Goal: Communication & Community: Answer question/provide support

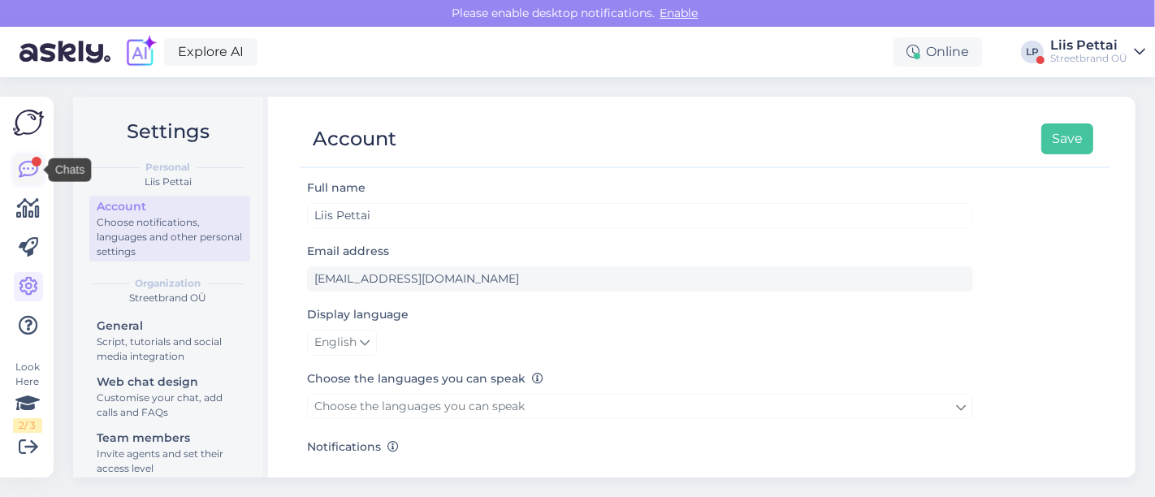
click at [28, 173] on icon at bounding box center [28, 169] width 19 height 19
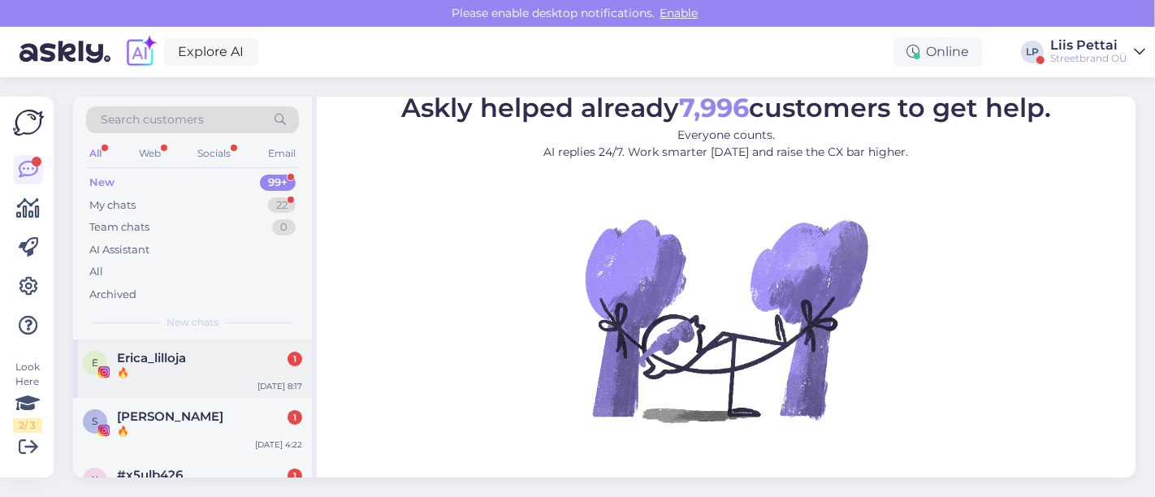
click at [164, 386] on div "E Erica_lilloja 1 🔥 Oct 15 8:17" at bounding box center [192, 368] width 239 height 58
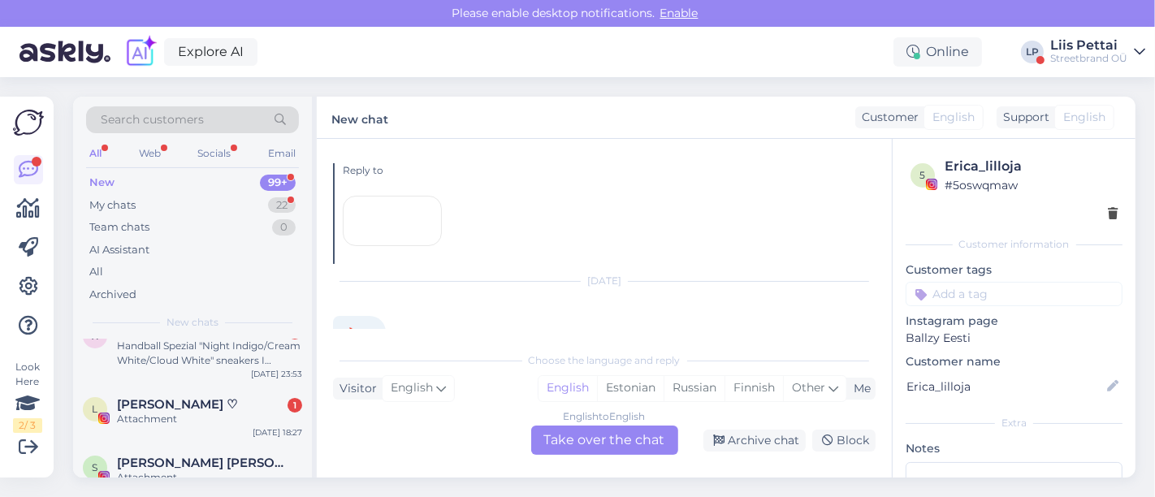
scroll to position [108, 0]
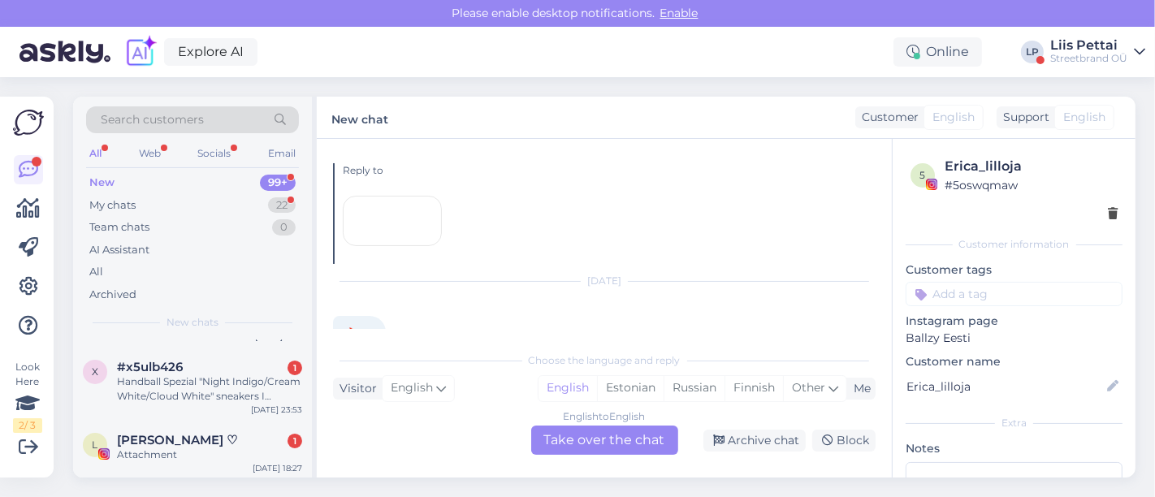
click at [164, 386] on div "Handball Spezial "Night Indigo/Cream White/Cloud White" sneakers I wanted to as…" at bounding box center [209, 388] width 185 height 29
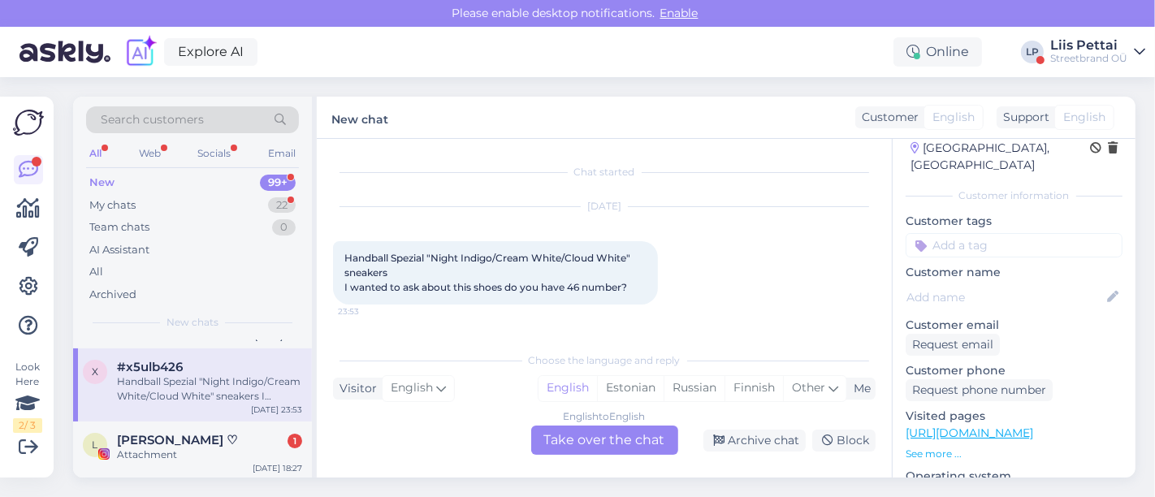
scroll to position [55, 0]
click at [1033, 423] on link "https://ballzy.eu/et/product/handball-spezial-if7087-4-cnf" at bounding box center [968, 430] width 127 height 15
click at [609, 448] on div "English to English Take over the chat" at bounding box center [604, 439] width 147 height 29
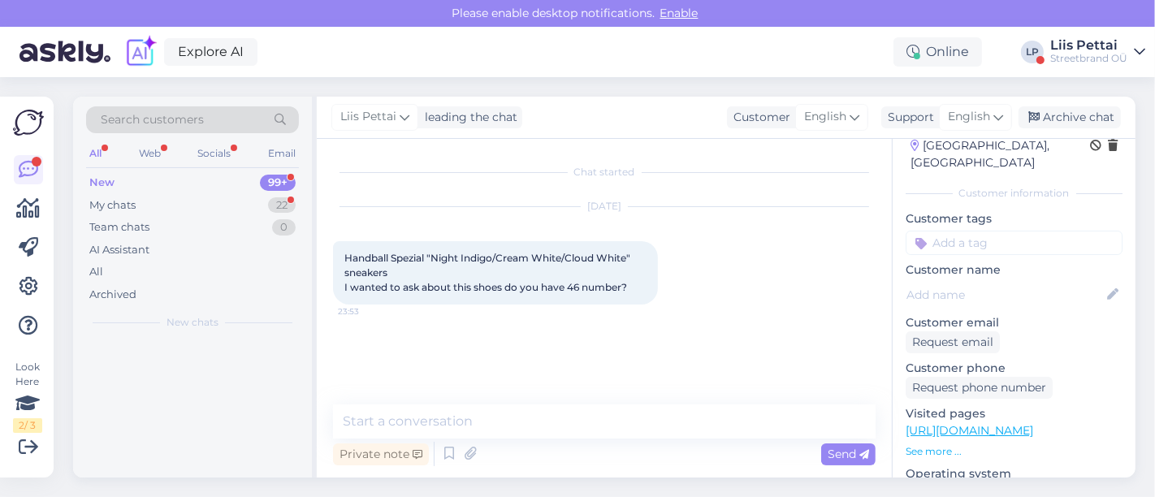
scroll to position [0, 0]
click at [566, 426] on textarea at bounding box center [604, 421] width 542 height 34
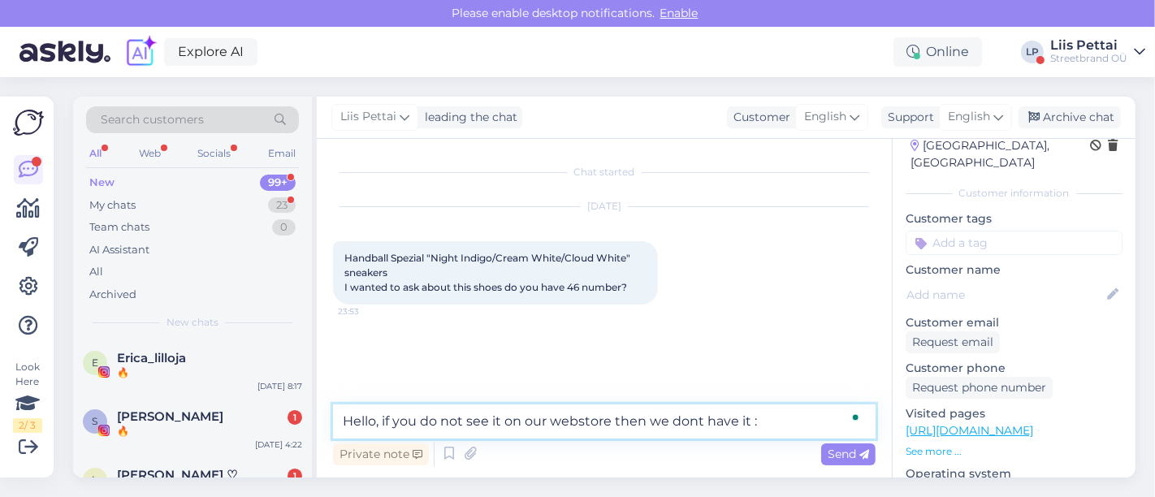
type textarea "Hello, if you do not see it on our webstore then we dont have it :("
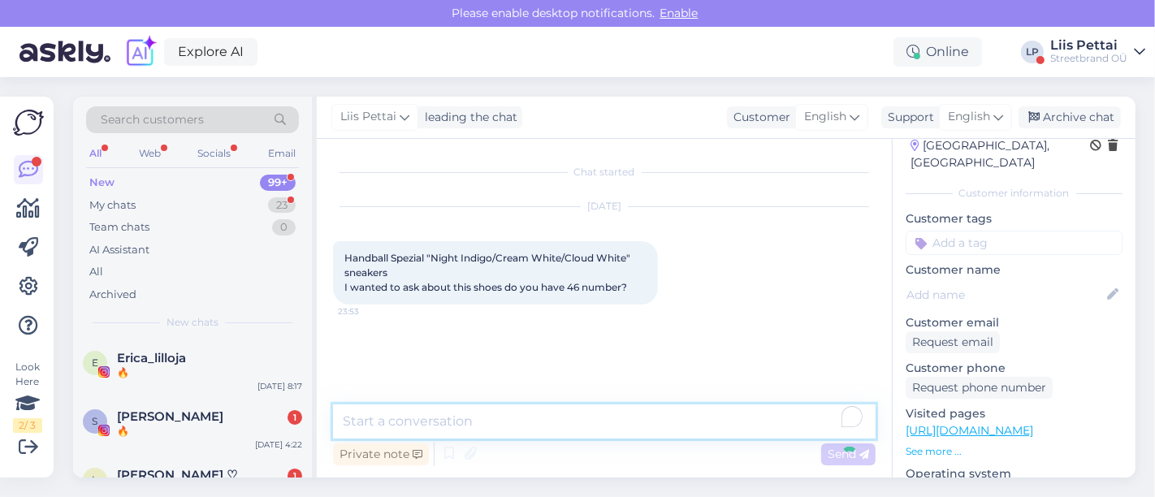
scroll to position [50, 0]
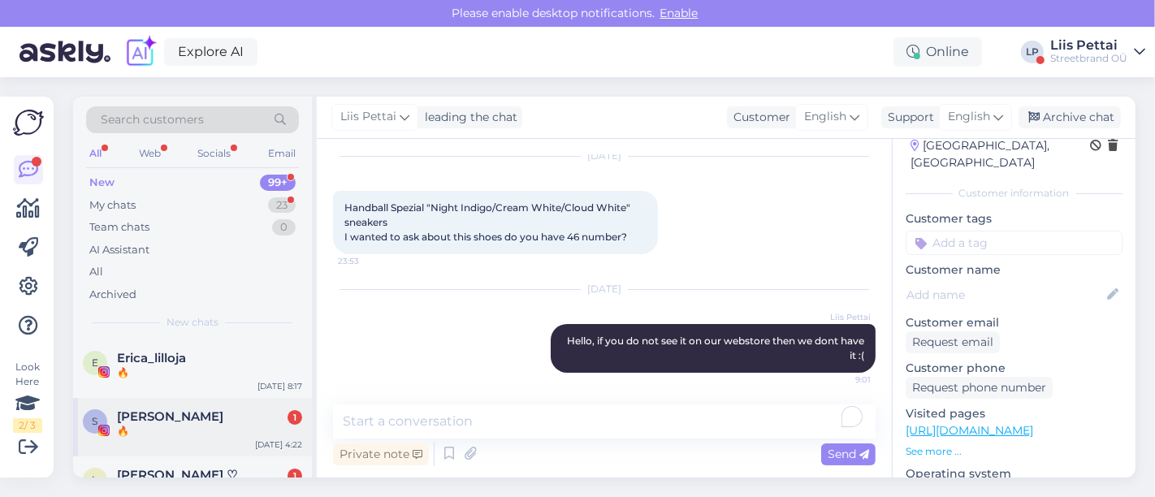
click at [231, 427] on div "🔥" at bounding box center [209, 431] width 185 height 15
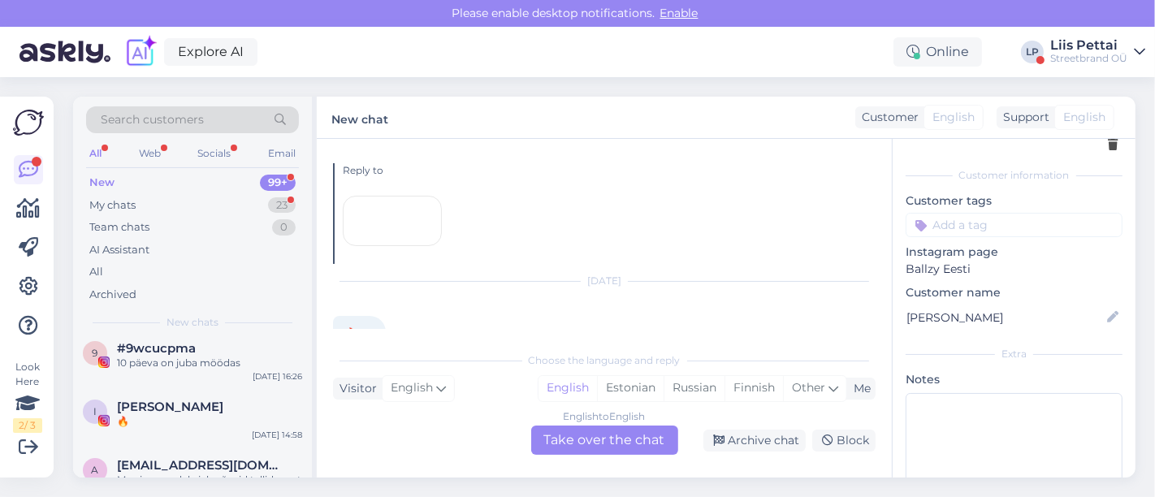
scroll to position [396, 0]
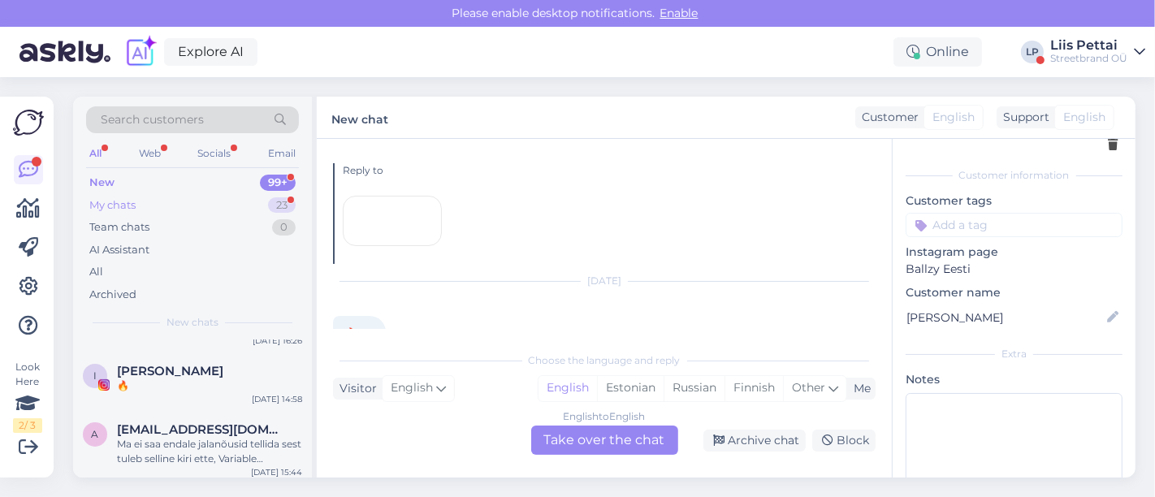
click at [173, 203] on div "My chats 23" at bounding box center [192, 205] width 213 height 23
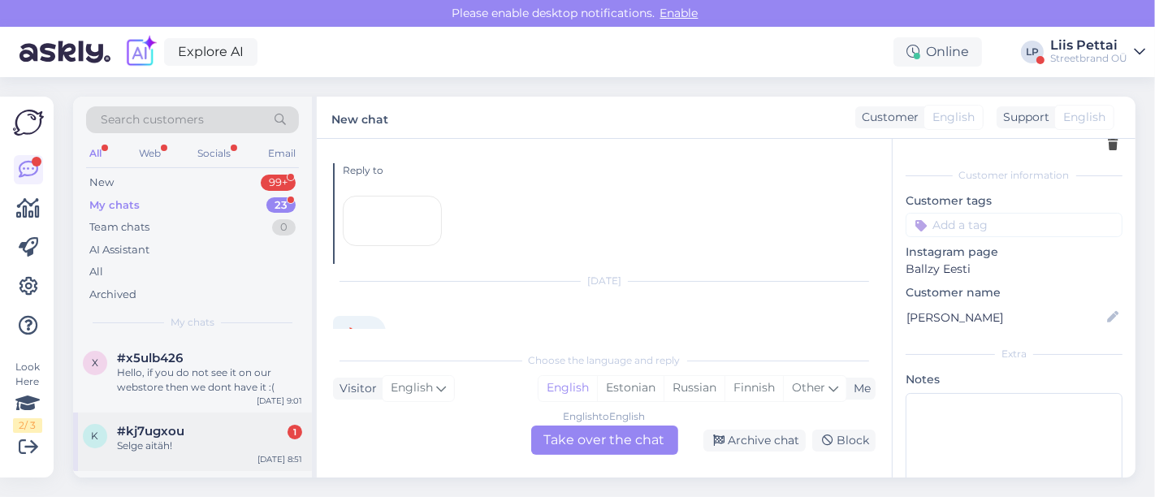
click at [166, 428] on span "#kj7ugxou" at bounding box center [150, 431] width 67 height 15
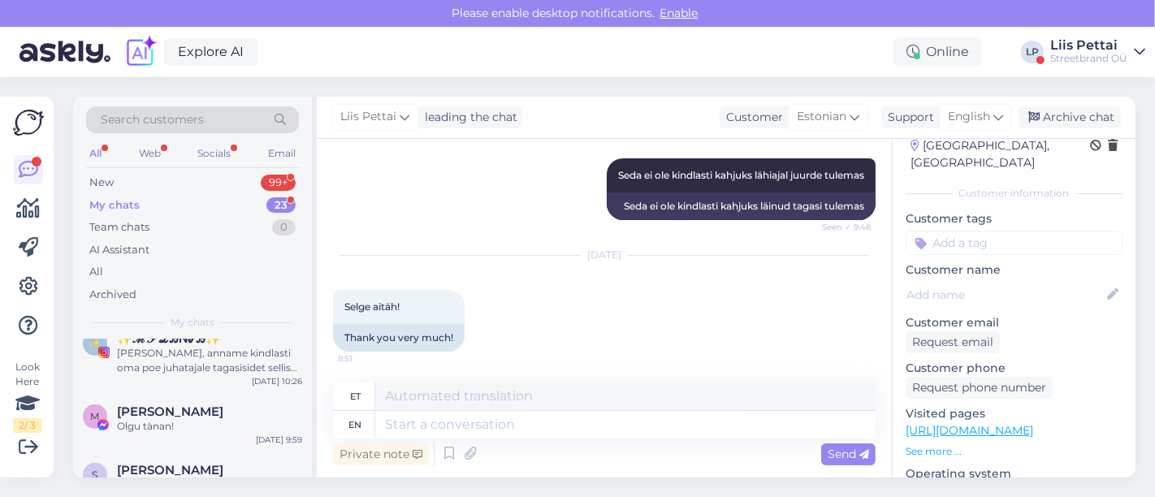
scroll to position [650, 0]
click at [1082, 47] on div "Liis Pettai" at bounding box center [1088, 45] width 77 height 13
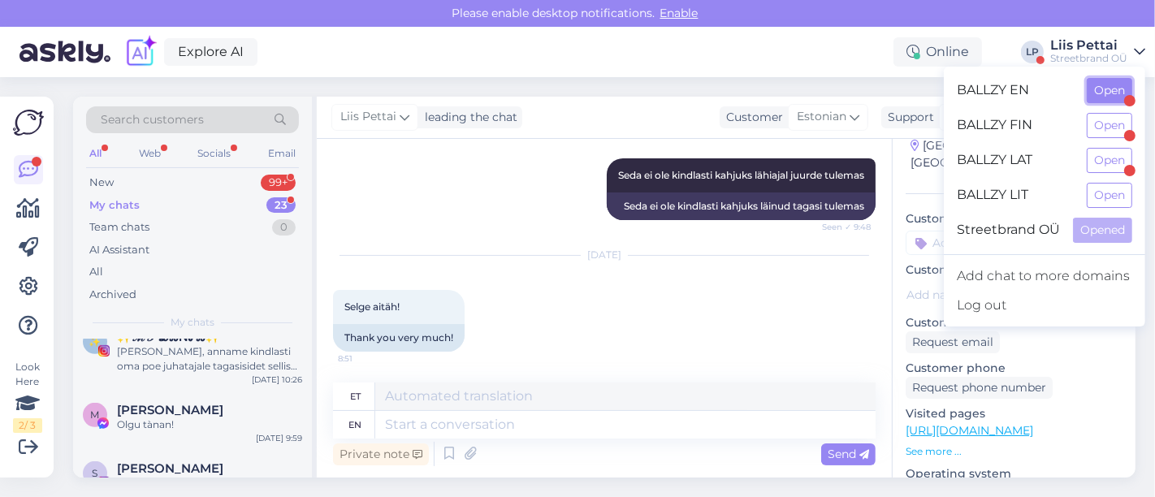
click at [1108, 93] on button "Open" at bounding box center [1108, 90] width 45 height 25
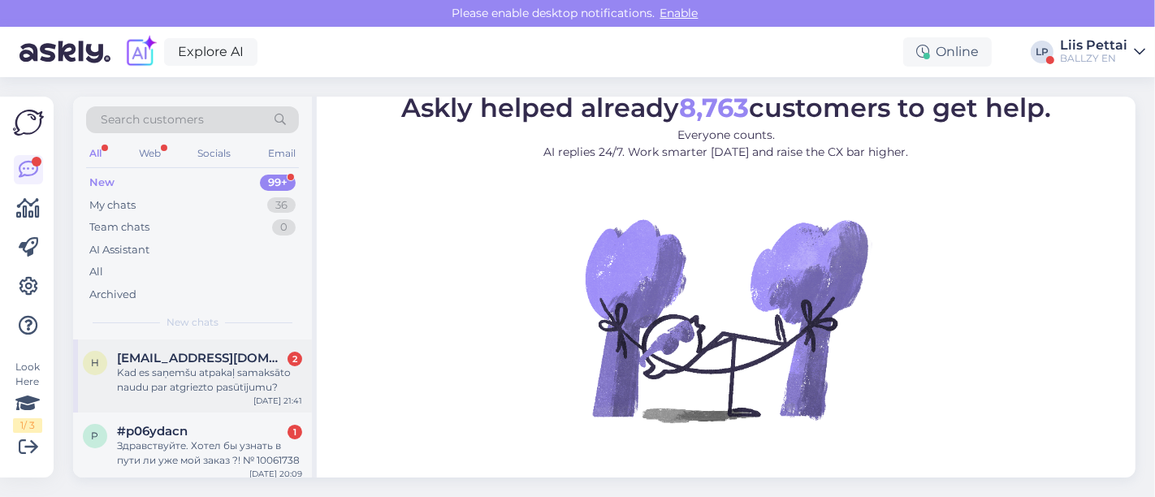
click at [216, 375] on div "Kad es saņemšu atpakaļ samaksāto naudu par atgriezto pasūtījumu?" at bounding box center [209, 379] width 185 height 29
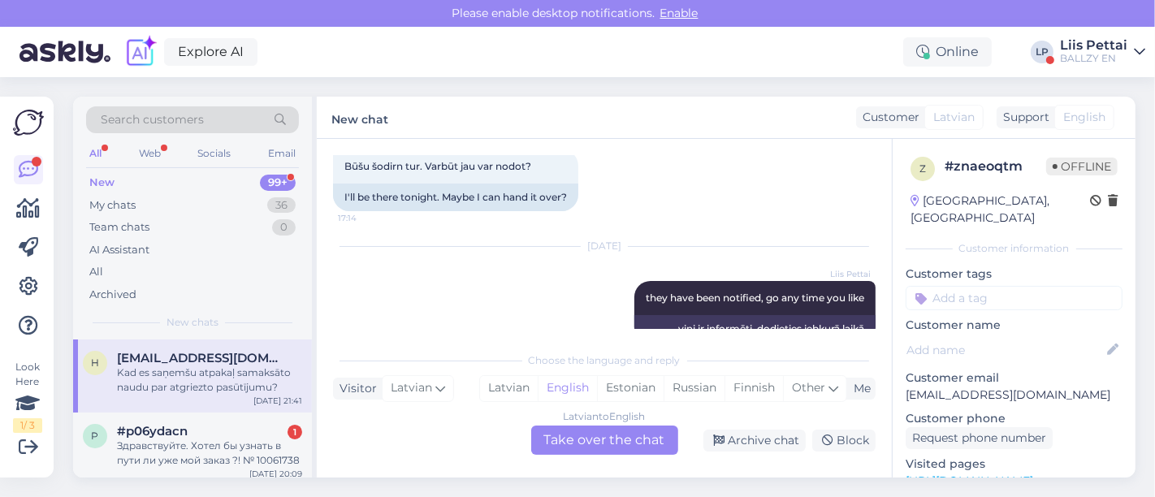
scroll to position [1375, 0]
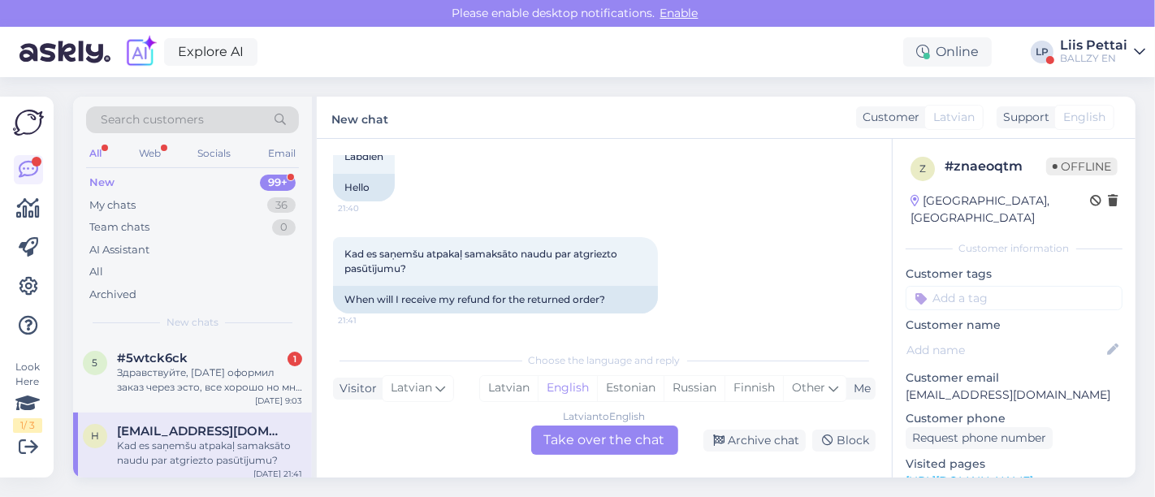
click at [601, 445] on div "Latvian to English Take over the chat" at bounding box center [604, 439] width 147 height 29
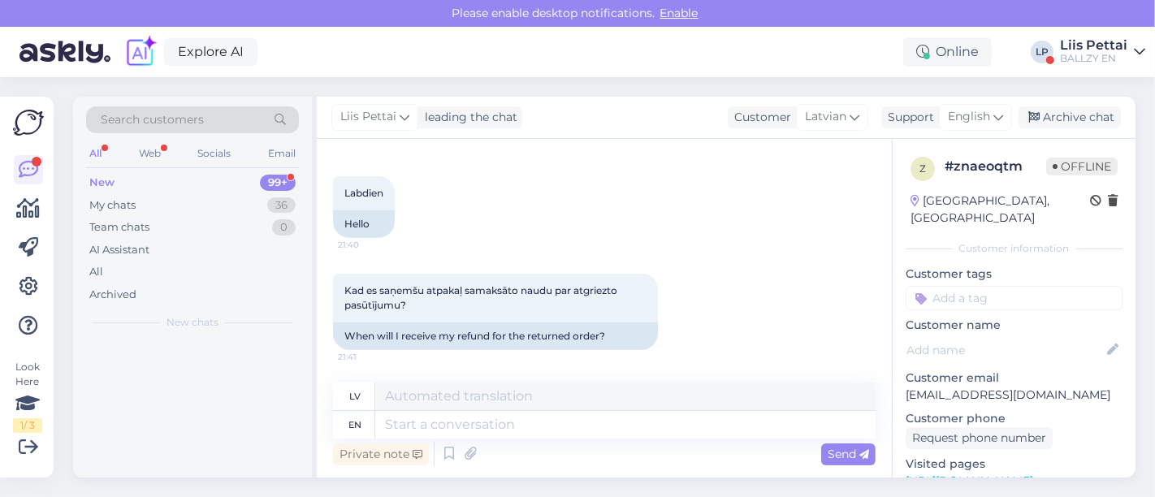
scroll to position [1337, 0]
click at [576, 438] on div "Private note Send" at bounding box center [604, 453] width 542 height 31
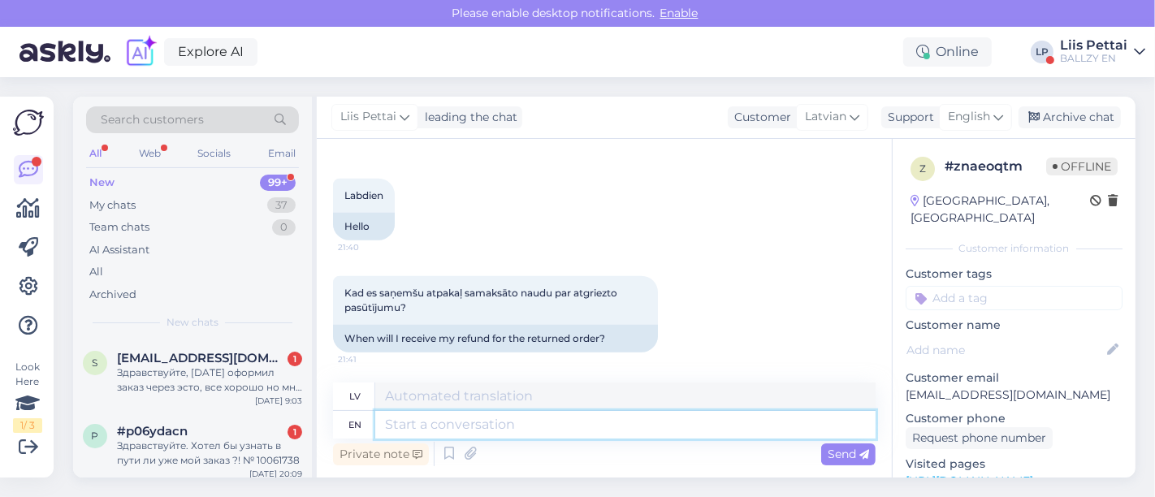
click at [566, 431] on textarea at bounding box center [625, 425] width 500 height 28
type textarea "Hello, i"
type textarea "Sveiki,"
type textarea "Hello, it ha"
type textarea "Sveiki, tas"
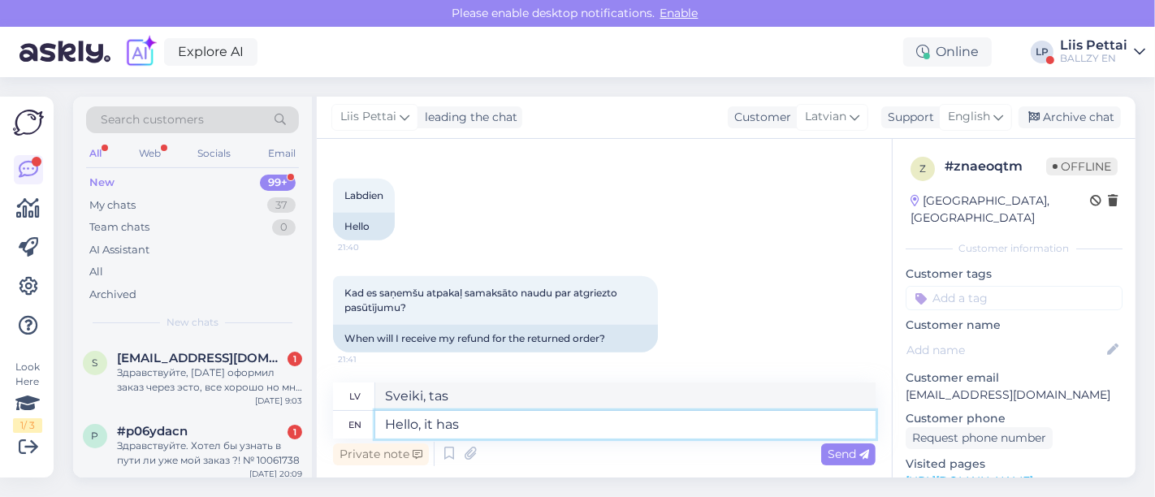
type textarea "Hello, it has e"
type textarea "Sveiki, tam ir"
type textarea "Hello, it has been do"
type textarea "Sveiki, tas ir bijis"
type textarea "Hello, it has been done"
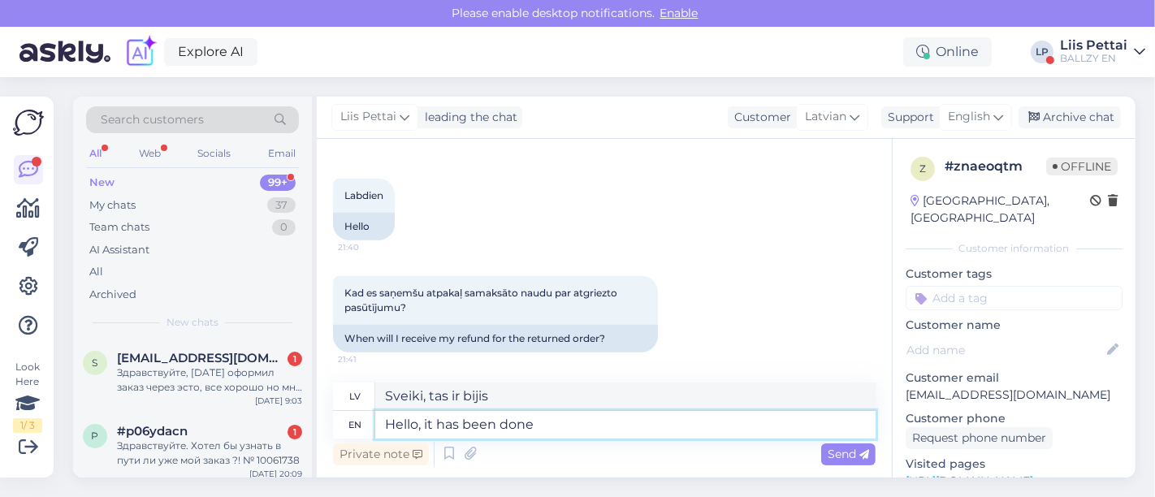
type textarea "Sveiki, tas ir izdarīts"
type textarea "Hello, it has been done last w"
type textarea "Sveiki, tas tika izdarīts pēdējo reizi"
type textarea "Hello, it has been done last week so i"
type textarea "Sveiki, tas tika izdarīts pagājušajā nedēļā, tāpēc"
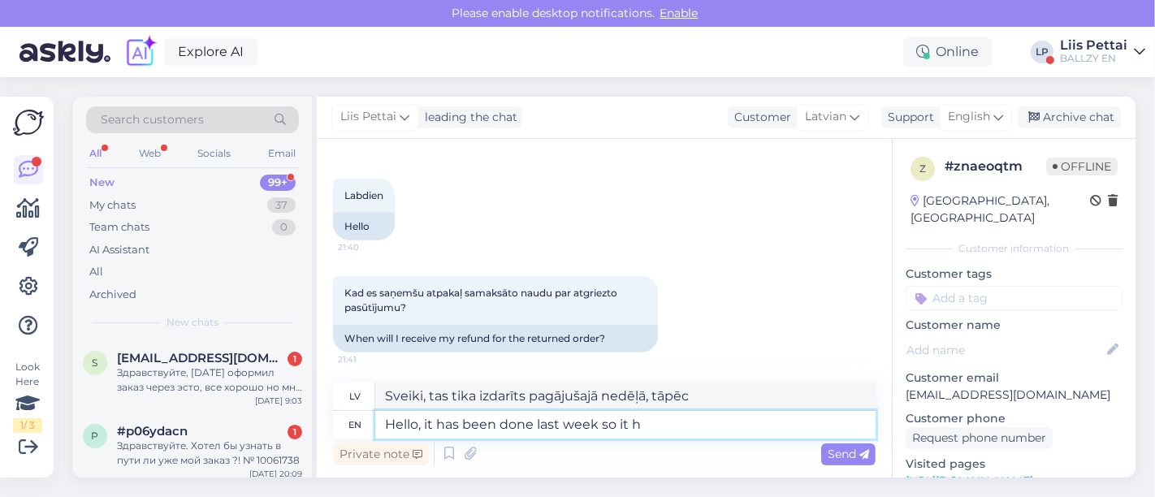
type textarea "Hello, it has been done last week so it ha"
type textarea "Sveiki, tas tika izdarīts pagājušajā nedēļā, tāpēc tas"
type textarea "Hello, it has been done last week so it has to"
type textarea "Sveiki, tas tika izdarīts pagājušajā nedēļā, tāpēc tas ir"
type textarea "Hello, it has been done last week so it has to ar"
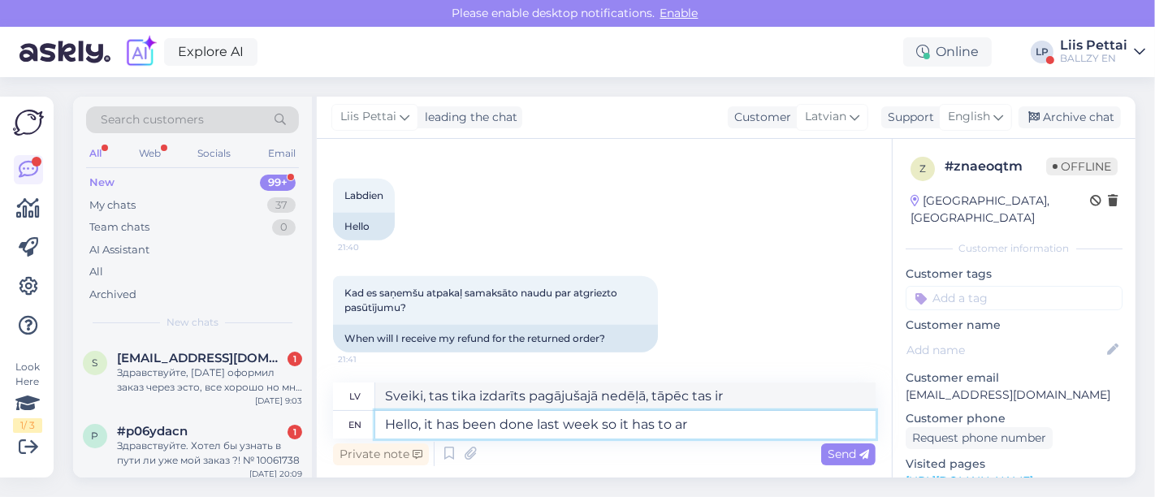
type textarea "Sveiki, tas tika izdarīts pagājušajā nedēļā, tāpēc tam ir jābūt"
type textarea "Hello, it has been done last week so it has to arrive pr"
type textarea "Sveiki, tas tika izdarīts pagājušajā nedēļā, tāpēc tam ir jāierodas."
type textarea "Hello, it has been done last week so it has to arrive pretty sh"
type textarea "Sveiki, tas tika izdarīts pagājušajā nedēļā, tāpēc tam vajadzētu ierasties glīt…"
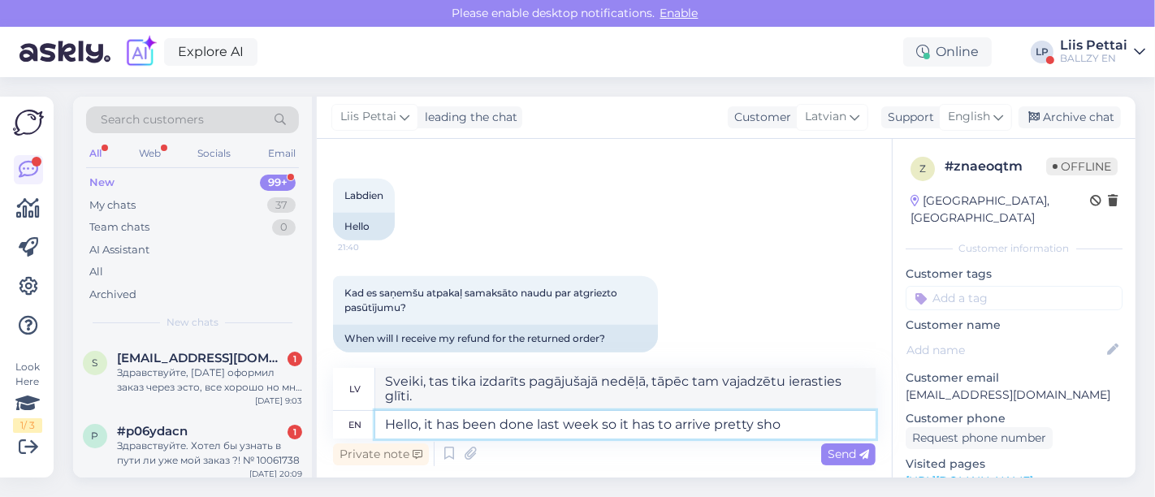
scroll to position [1351, 0]
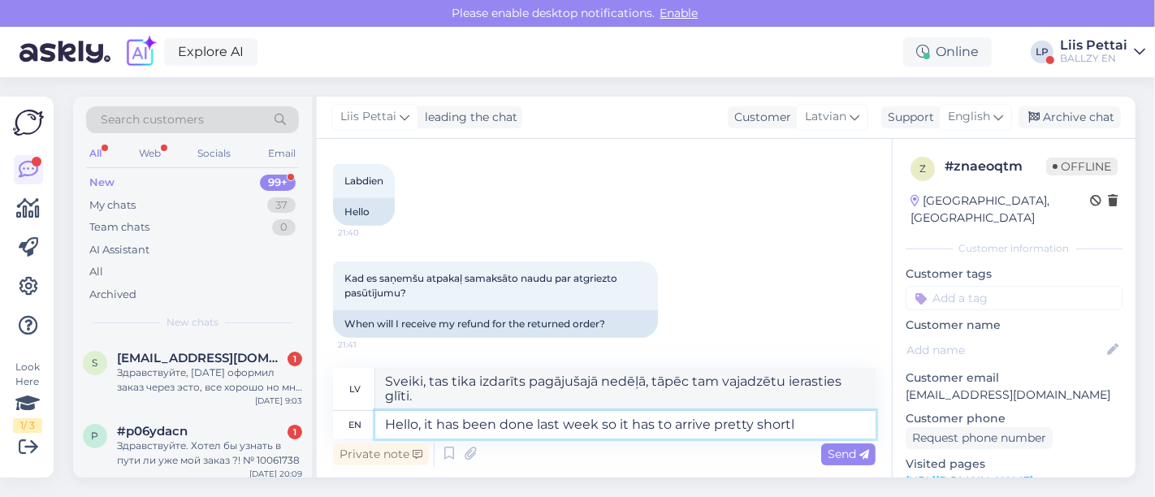
type textarea "Hello, it has been done last week so it has to arrive pretty shortly"
type textarea "Sveiki, tas tika izdarīts pagājušajā nedēļā, tāpēc tam vajadzētu ierasties diez…"
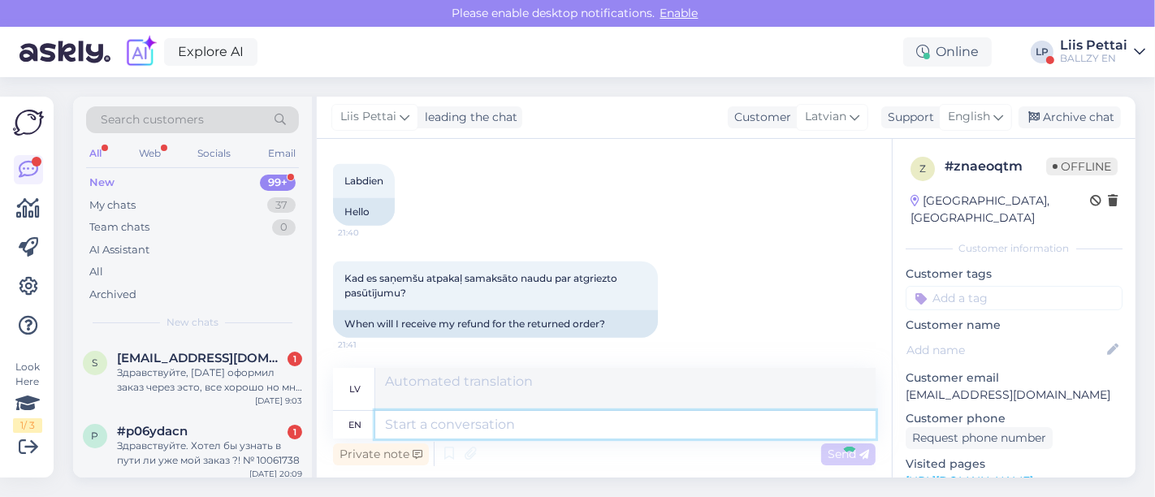
scroll to position [1497, 0]
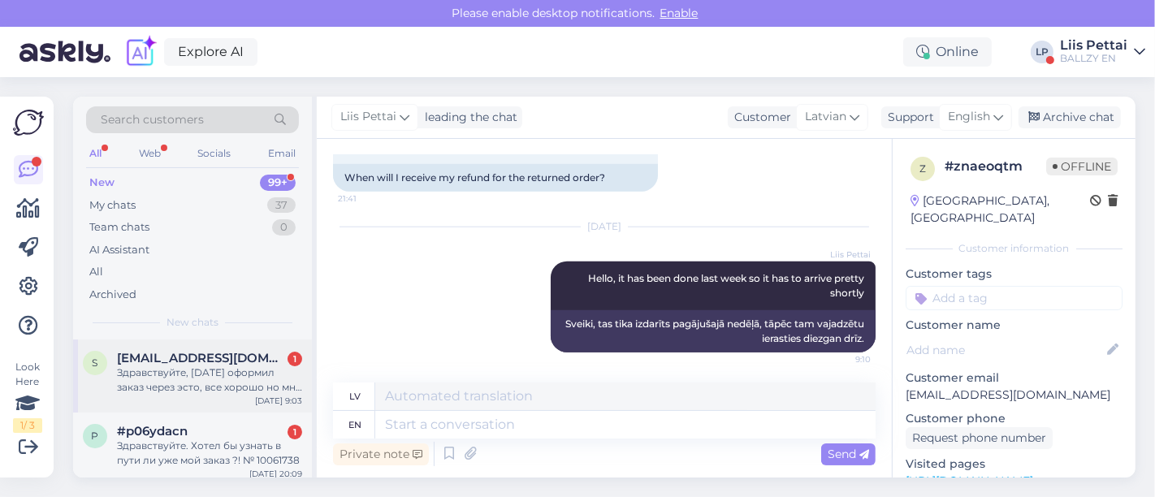
click at [231, 378] on div "Здравствуйте, вчера оформил заказ через эсто, все хорошо но мне не пришел лист …" at bounding box center [209, 379] width 185 height 29
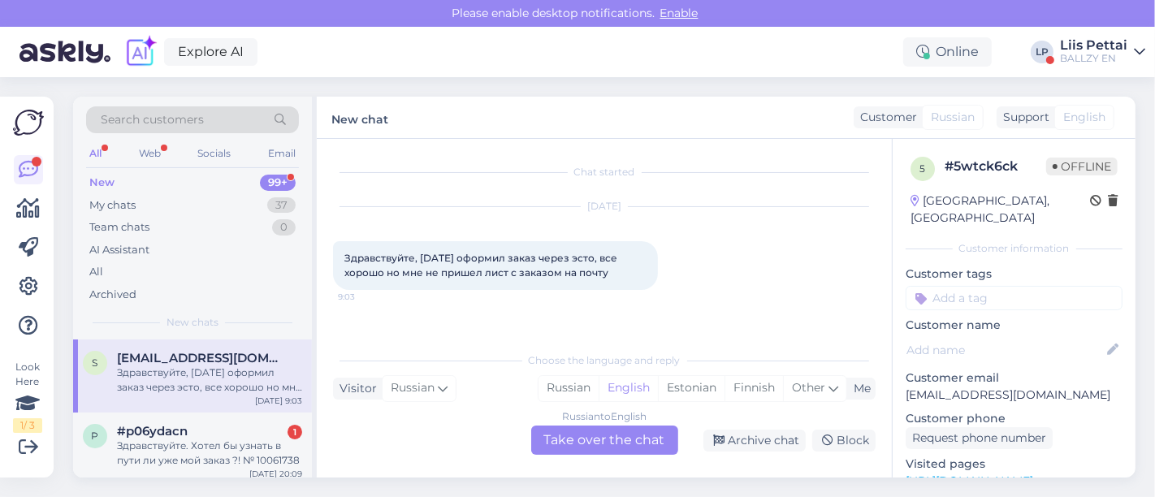
click at [564, 449] on div "Russian to English Take over the chat" at bounding box center [604, 439] width 147 height 29
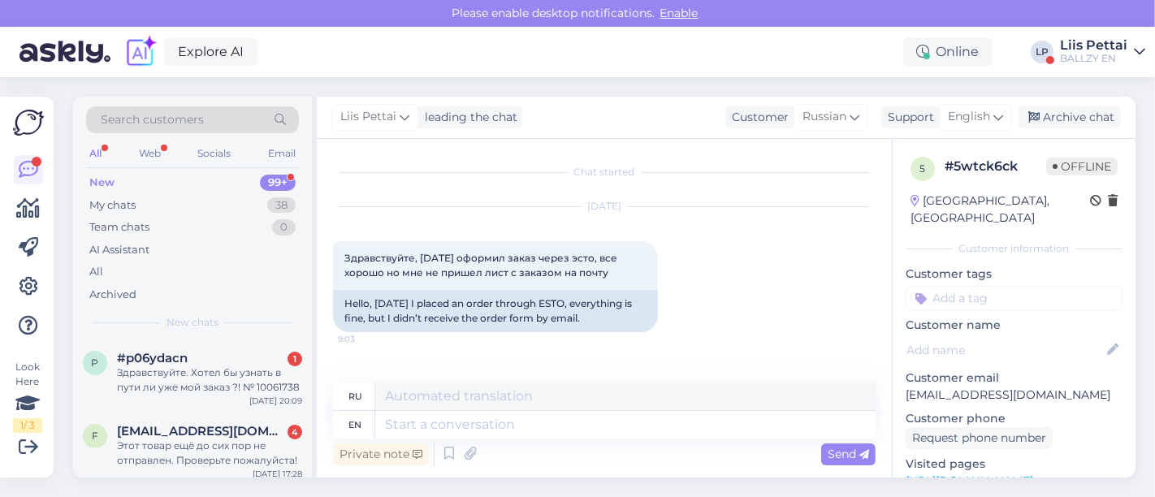
click at [564, 447] on div "Private note Send" at bounding box center [604, 453] width 542 height 31
click at [568, 432] on textarea at bounding box center [625, 425] width 500 height 28
type textarea "Hello, the"
type textarea "Привет,"
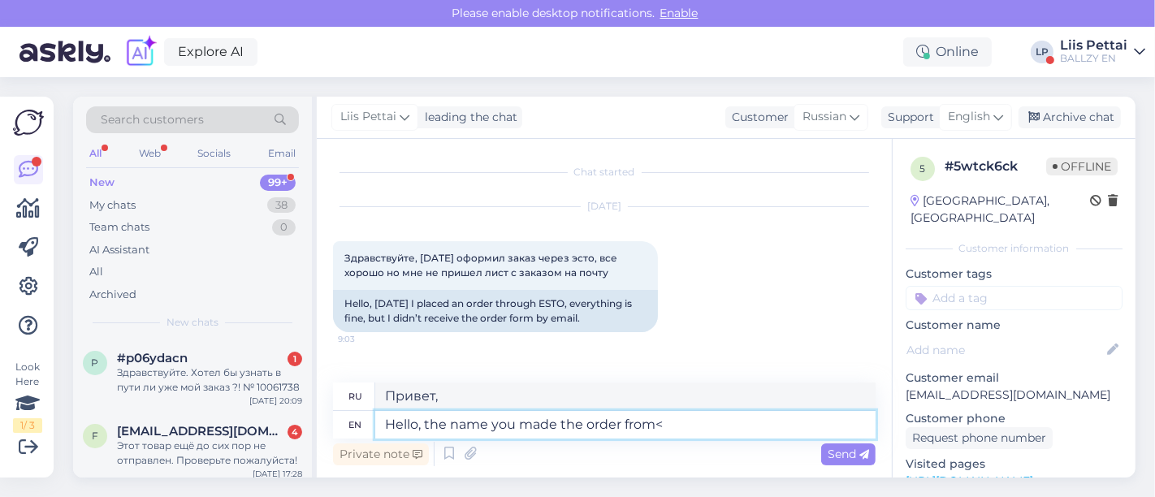
type textarea "Hello, the name you made the order from<?"
type textarea "Привет, имя, которое ты придумал"
type textarea "Hello, the name you made the order from?"
type textarea "Здравствуйте, на какое имя вы делали заказ?"
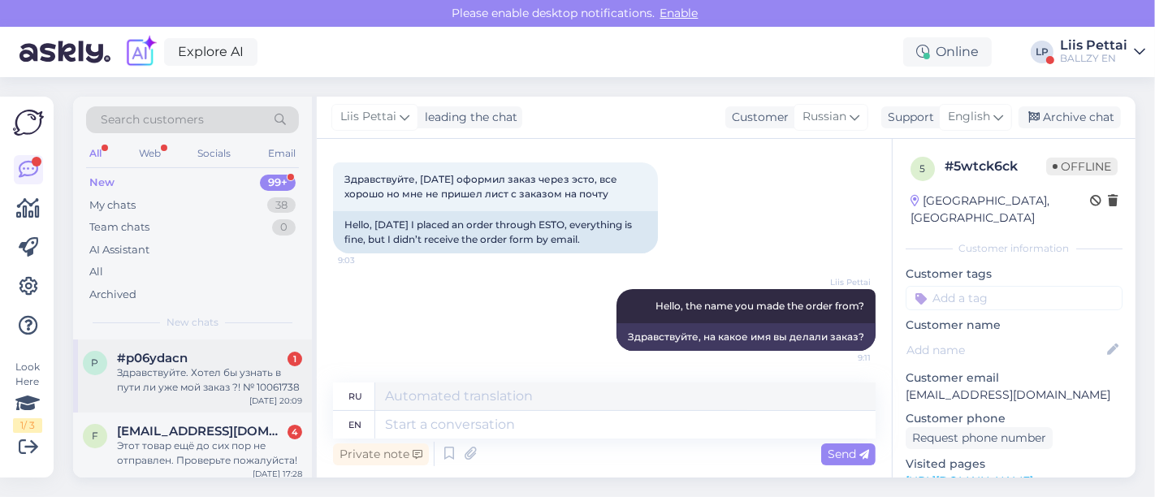
click at [192, 369] on div "Здравствуйте. Хотел бы узнать в пути ли уже мой заказ ?! № 10061738" at bounding box center [209, 379] width 185 height 29
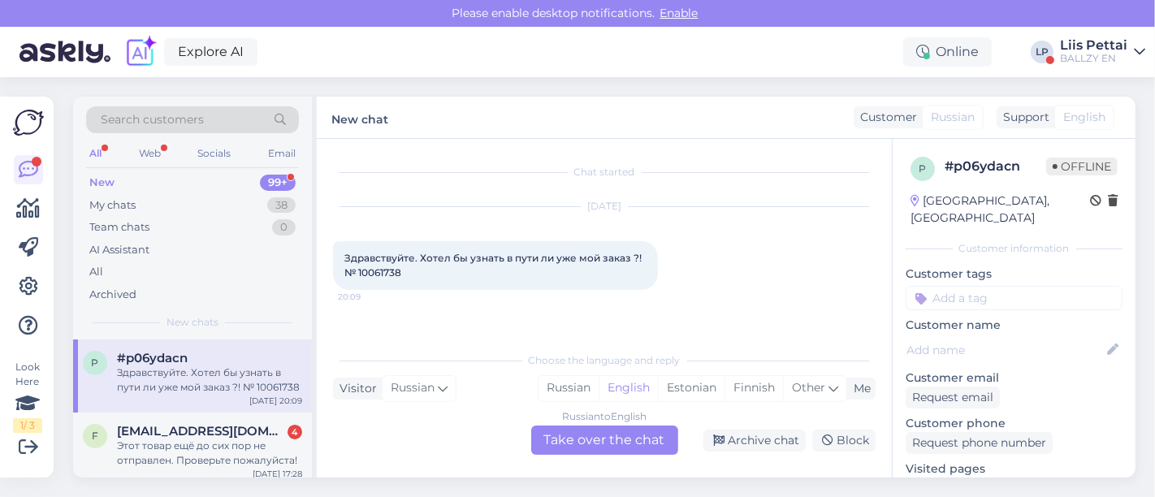
scroll to position [0, 0]
click at [575, 438] on div "Russian to English Take over the chat" at bounding box center [604, 439] width 147 height 29
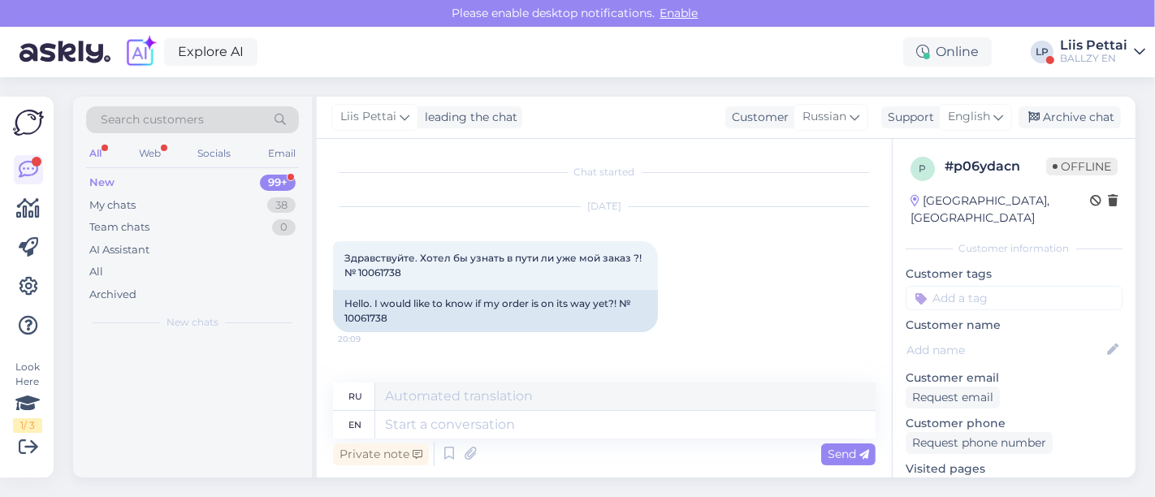
click at [553, 439] on div "Private note Send" at bounding box center [604, 453] width 542 height 31
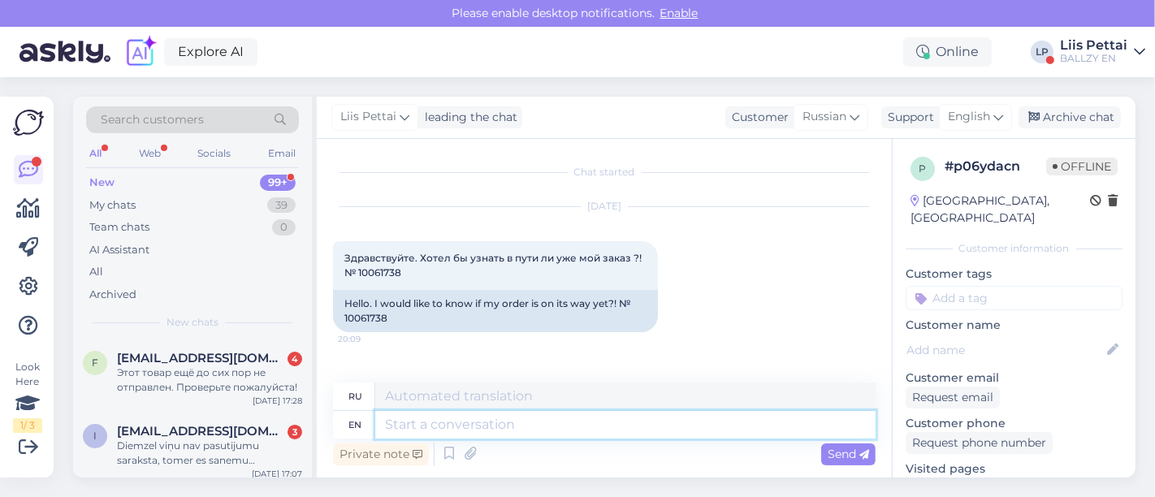
click at [555, 428] on textarea at bounding box center [625, 425] width 500 height 28
drag, startPoint x: 342, startPoint y: 318, endPoint x: 388, endPoint y: 314, distance: 46.5
click at [388, 314] on div "Hello. I would like to know if my order is on its way yet?! № 10061738" at bounding box center [495, 311] width 325 height 42
copy div "10061738"
click at [424, 431] on textarea at bounding box center [625, 425] width 500 height 28
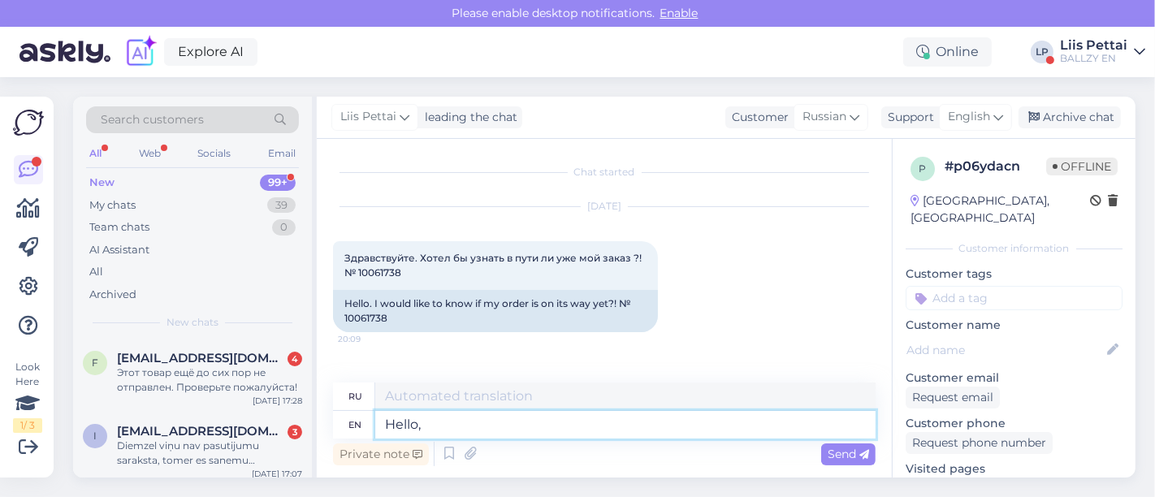
type textarea "Hello, d"
type textarea "Привет,"
type textarea "Hello, dod yo"
type textarea "Привет, дод"
type textarea "Hello,"
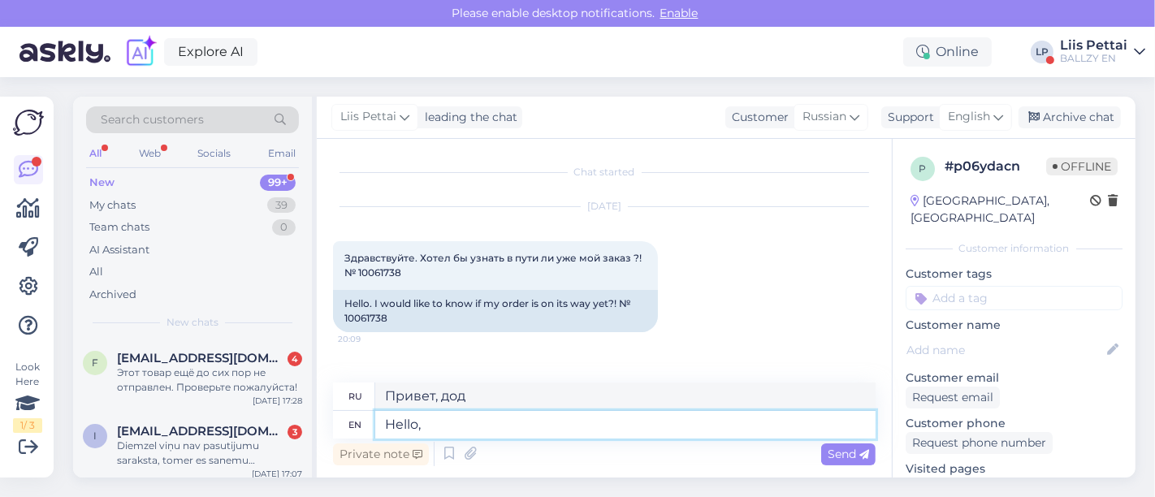
type textarea "Привет,"
type textarea "Hello, if y"
type textarea "Привет, если"
type textarea "Hello, if you g"
type textarea "Привет, если ты"
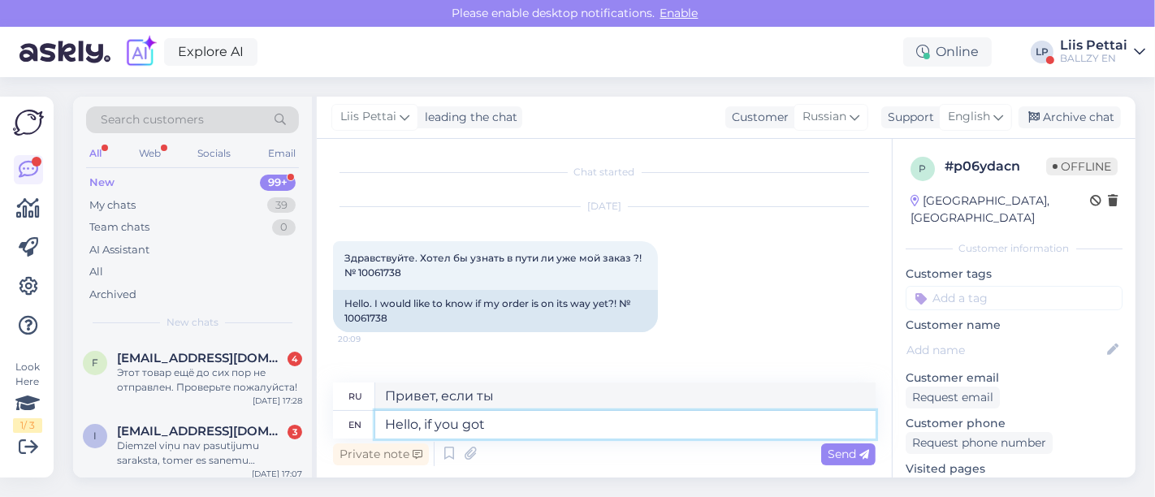
type textarea "Hello, if you got"
type textarea "Привет, если у тебя есть"
type textarea "Hello, if you got order c"
type textarea "Здравствуйте, если у вас есть заказ"
type textarea "Hello, if you got order confirmat"
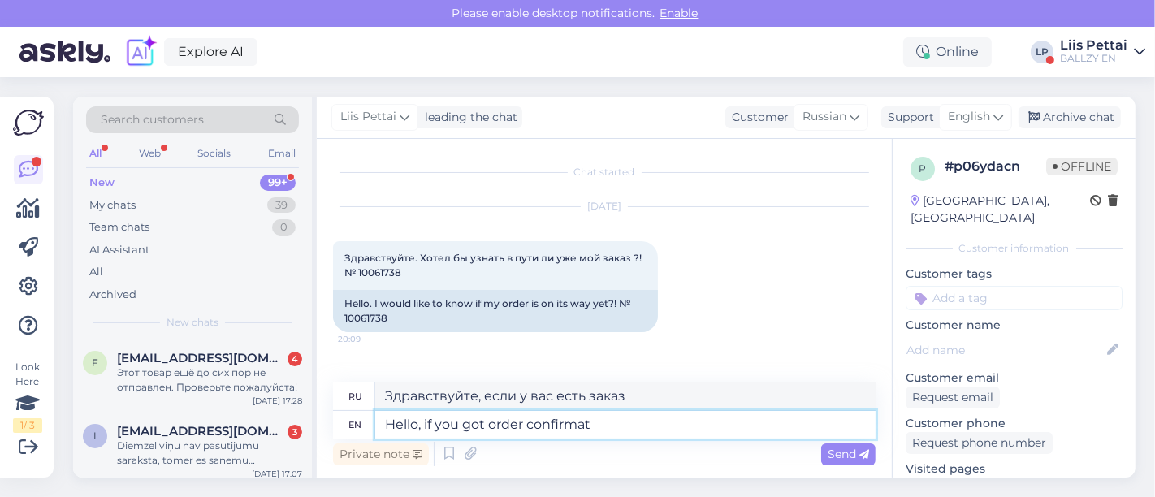
type textarea "Здравствуйте, если вы получили подтверждение заказа"
type textarea "Hello, if you got order confirmation- t"
type textarea "Здравствуйте, если вы получили подтверждение заказа-"
type textarea "Hello, if you got order confirmation- then t"
type textarea "Здравствуйте, если вы получили подтверждение заказа, то"
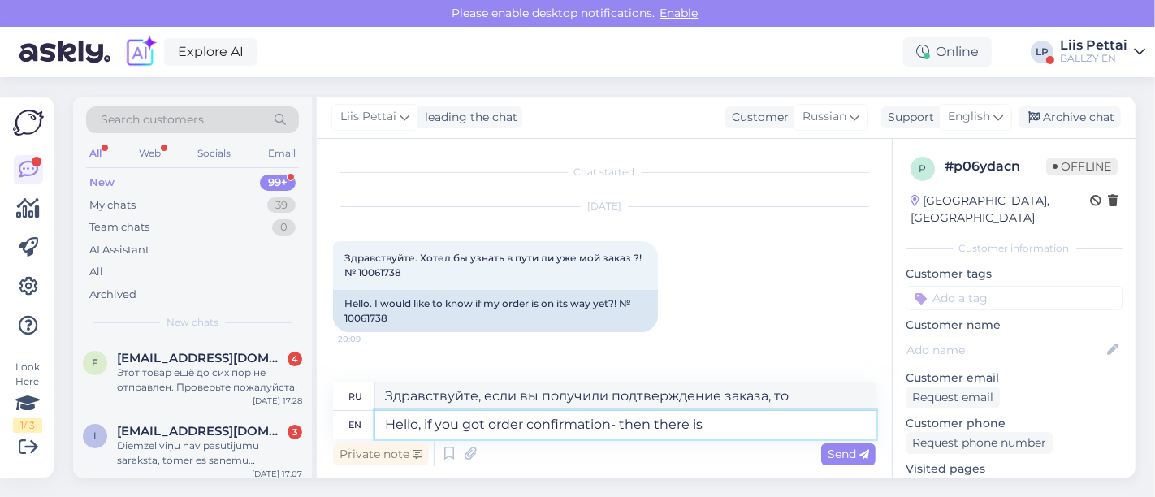
type textarea "Hello, if you got order confirmation- then there is"
type textarea "Здравствуйте, если вы получили подтверждение заказа, то вот"
type textarea "Hello, if you got order confirmation- then there is inf"
type textarea "Здравствуйте, если вы получили подтверждение заказа, то есть"
type textarea "Hello, if you got order confirmation- then there is info th"
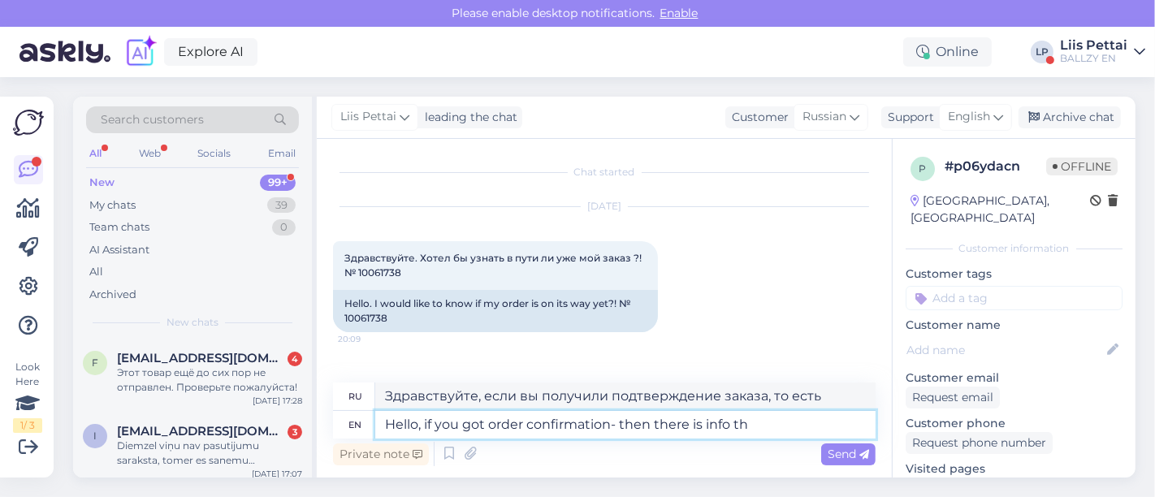
type textarea "Здравствуйте, если вы получили подтверждение заказа, то там есть информация"
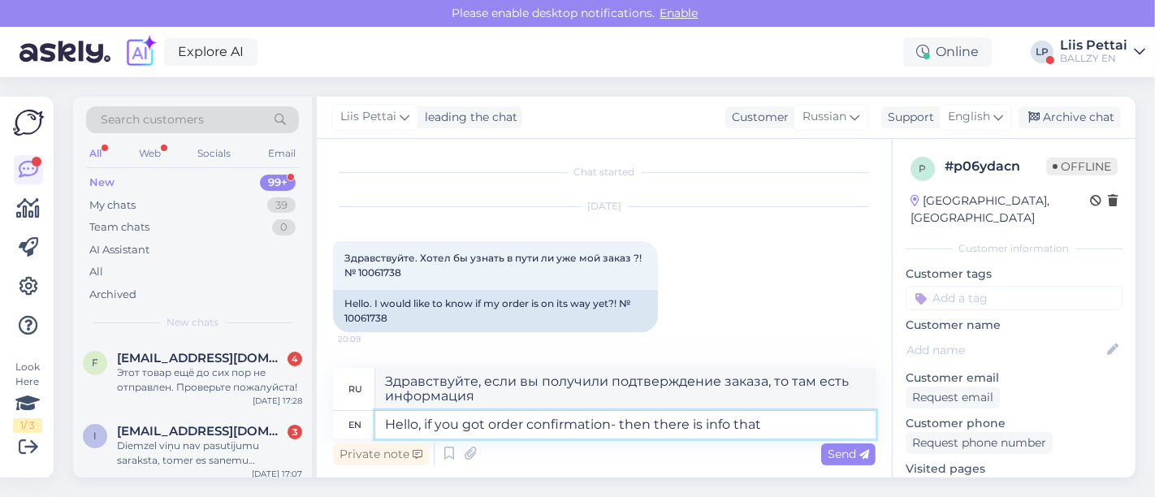
type textarea "Hello, if you got order confirmation- then there is info that"
type textarea "Здравствуйте, если вы получили подтверждение заказа, то есть информация, что"
type textarea "Hello, if you got order confirmation- then there is info that you wi"
type textarea "Здравствуйте, если вы получили подтверждение заказа, то есть информация, что вы"
type textarea "Hello, if you got order confirmation- then there is info that you will get"
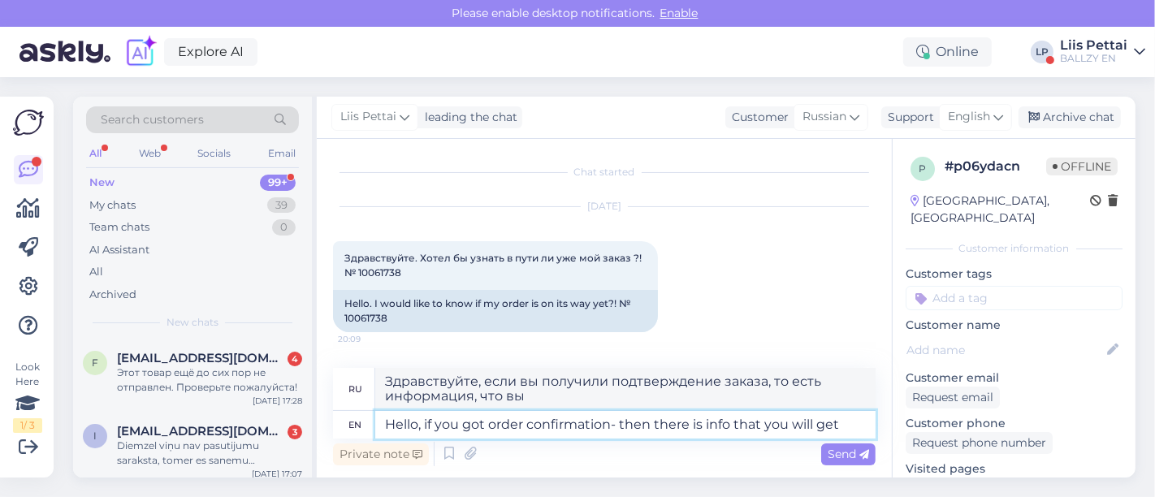
type textarea "Здравствуйте, если вы получили подтверждение заказа, то есть информация, котору…"
type textarea "Hello, if you got order confirmation- then there is info that you will get tra"
type textarea "Здравствуйте, если вы получили подтверждение заказа, то вот информация, которую…"
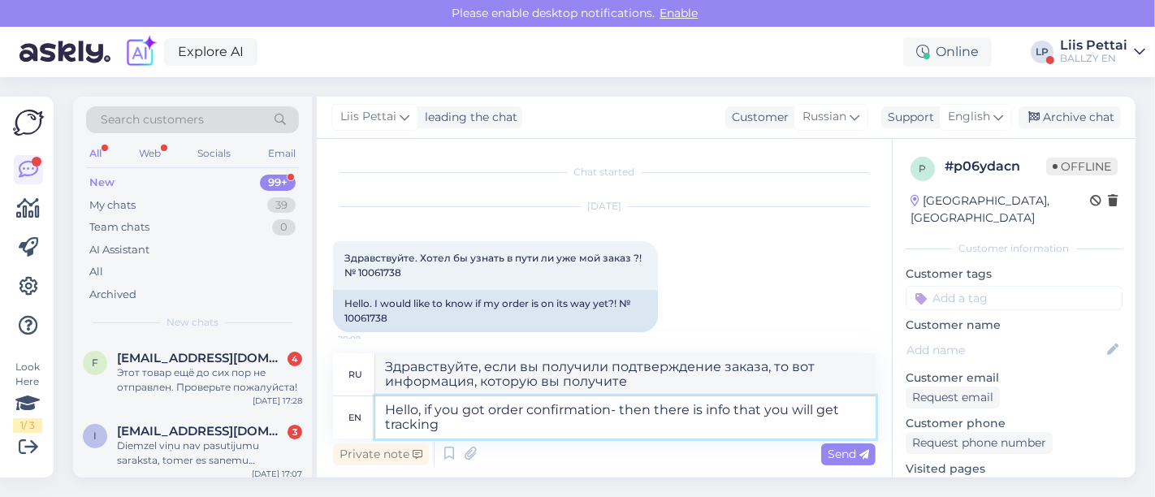
type textarea "Hello, if you got order confirmation- then there is info that you will get trac…"
type textarea "Здравствуйте, если вы получили подтверждение заказа, то там будет информация, п…"
type textarea "Hello, if you got order confirmation- then there is info that you will get trac…"
type textarea "Здравствуйте, если вы получили подтверждение заказа, то там будет информация дл…"
type textarea "Hello, if you got order confirmation- then there is info that you will get trac…"
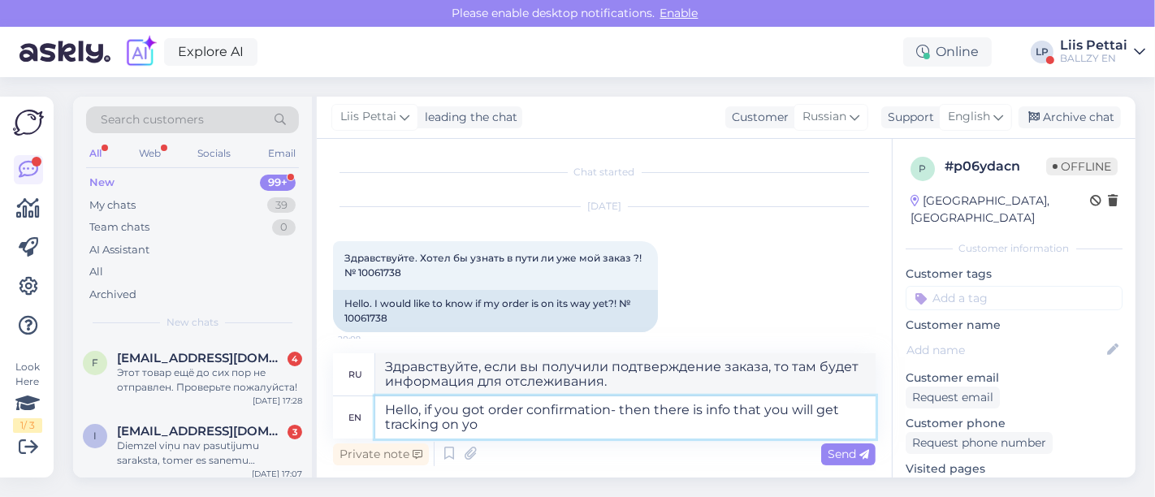
type textarea "Здравствуйте, если вы получили подтверждение заказа, то вы получите информацию …"
type textarea "Hello, if you got order confirmation- then there is info that you will get trac…"
type textarea "Здравствуйте, если вы получили подтверждение заказа, то вы получите информацию …"
type textarea "Hello, if you got order confirmation- then there is info that you will get trac…"
type textarea "Здравствуйте, если вы получили подтверждение заказа, то на вашем телефоне будет…"
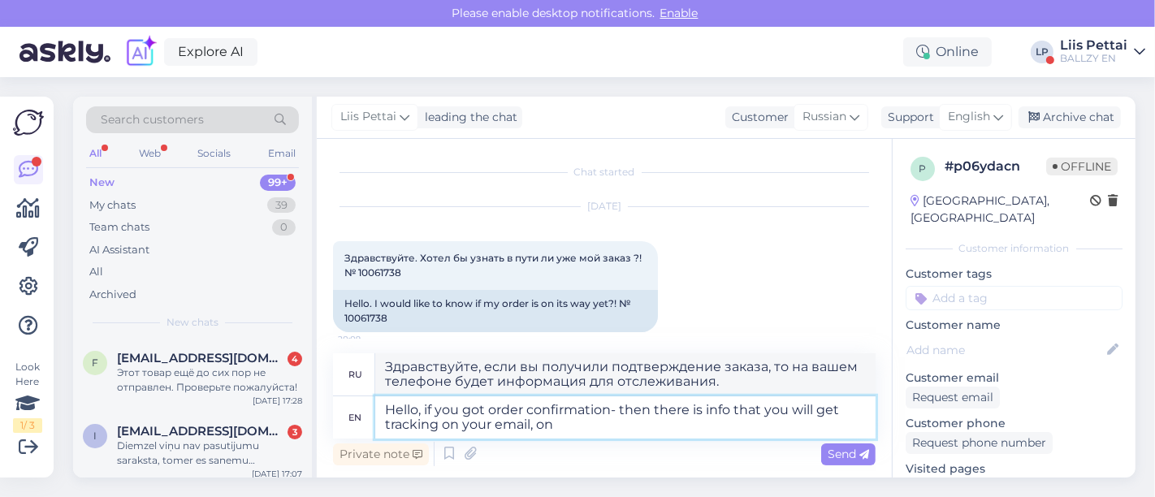
type textarea "Hello, if you got order confirmation- then there is info that you will get trac…"
type textarea "Здравствуйте, если вы получили подтверждение заказа, то на вашу электронную поч…"
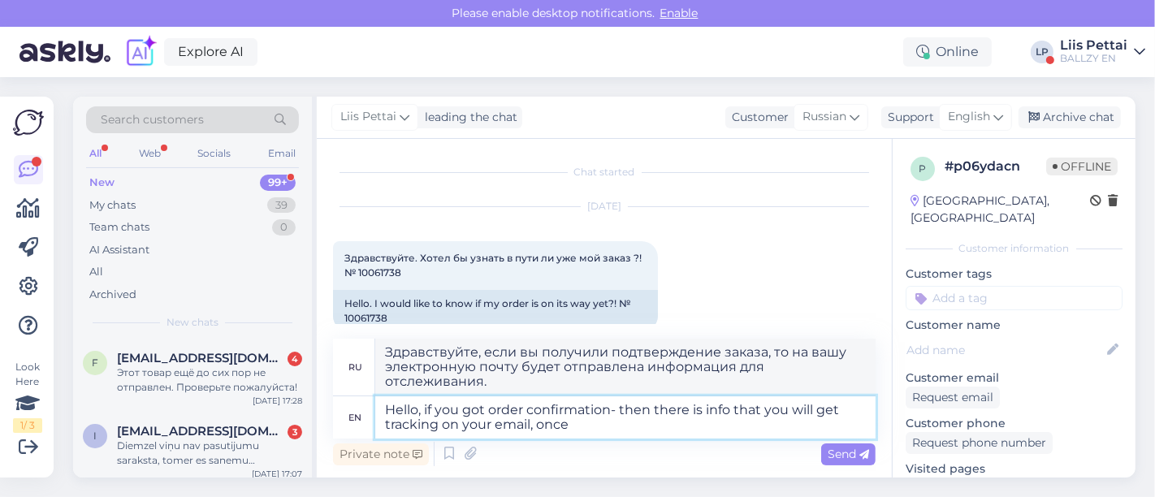
type textarea "Hello, if you got order confirmation- then there is info that you will get trac…"
type textarea "Здравствуйте, если вы получили подтверждение заказа, то есть информация об отсл…"
type textarea "Hello, if you got order confirmation- then there is info that you will get trac…"
type textarea "Здравствуйте, если вы получили подтверждение заказа, то есть информация, котору…"
type textarea "Hello, if you got order confirmation- then there is info that you will get trac…"
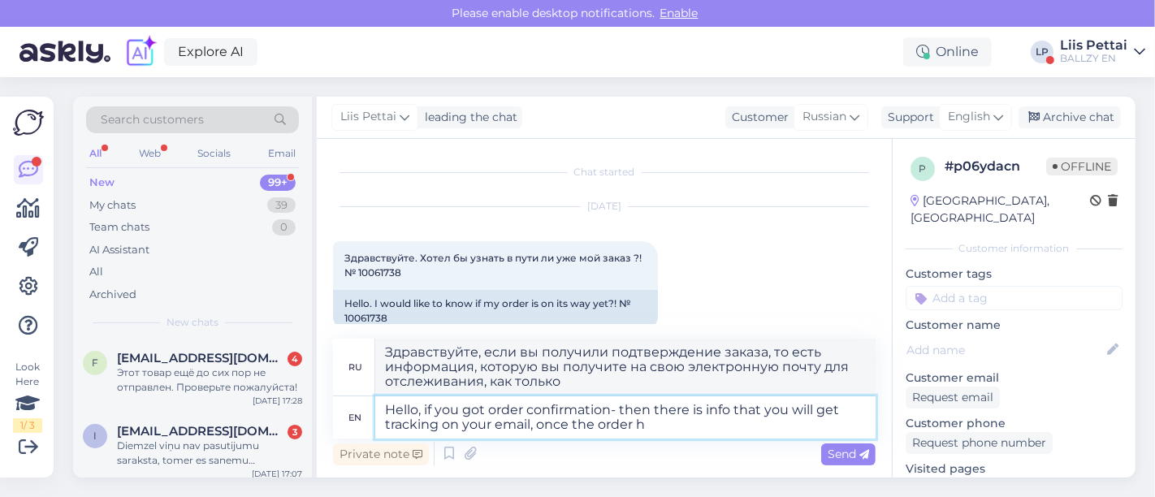
type textarea "Здравствуйте, если вы получили подтверждение заказа, то есть информация для отс…"
type textarea "Hello, if you got order confirmation- then there is info that you will get trac…"
type textarea "Здравствуйте, если вы получили подтверждение заказа, то есть информация, котору…"
type textarea "Hello, if you got order confirmation- then there is info that you will get trac…"
type textarea "Здравствуйте, если вы получили подтверждение заказа, то есть информация, котору…"
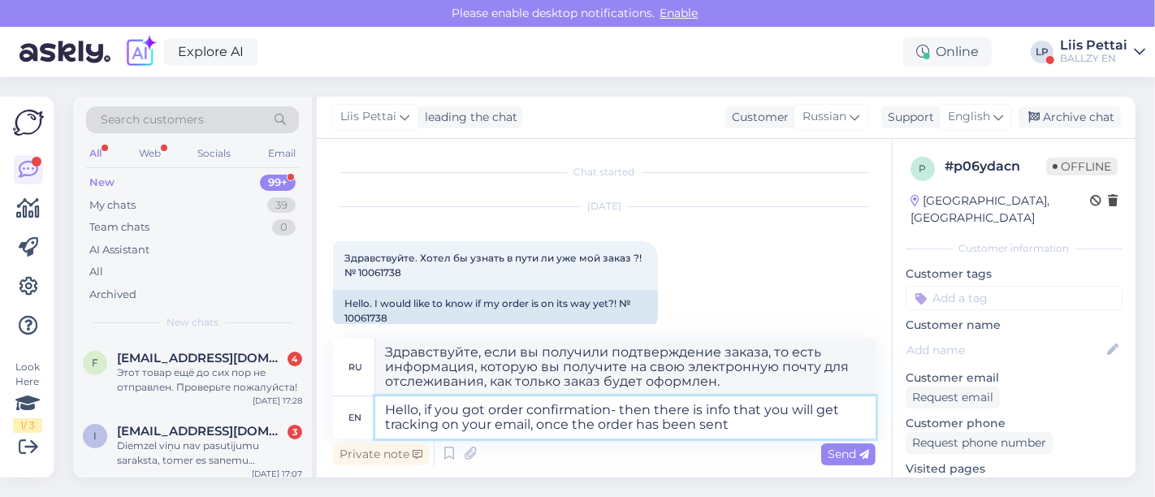
type textarea "Hello, if you got order confirmation- then there is info that you will get trac…"
type textarea "Здравствуйте, если вы получили подтверждение заказа, то после отправки заказа в…"
type textarea "Hello, if you got order confirmation- then there is info that you will get trac…"
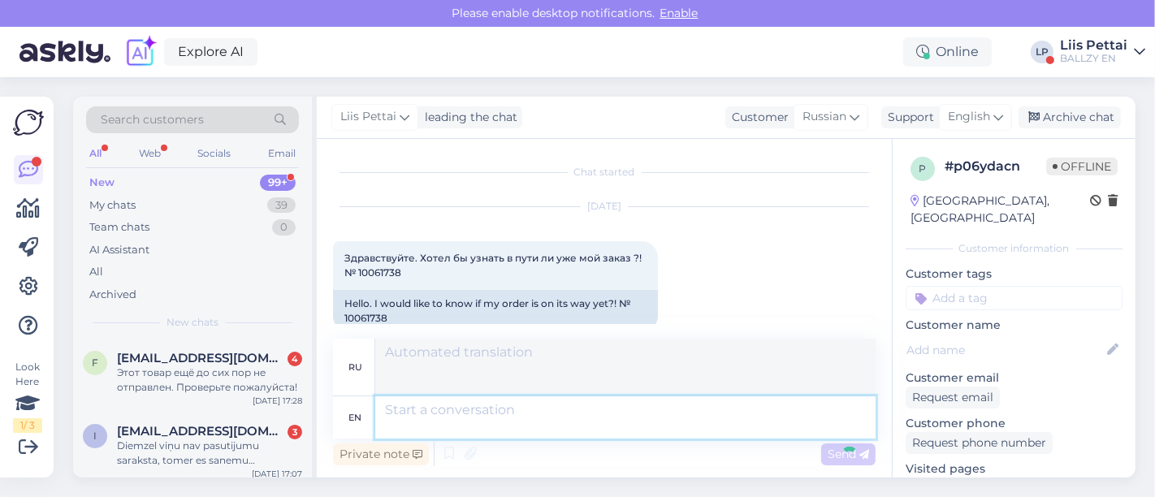
scroll to position [171, 0]
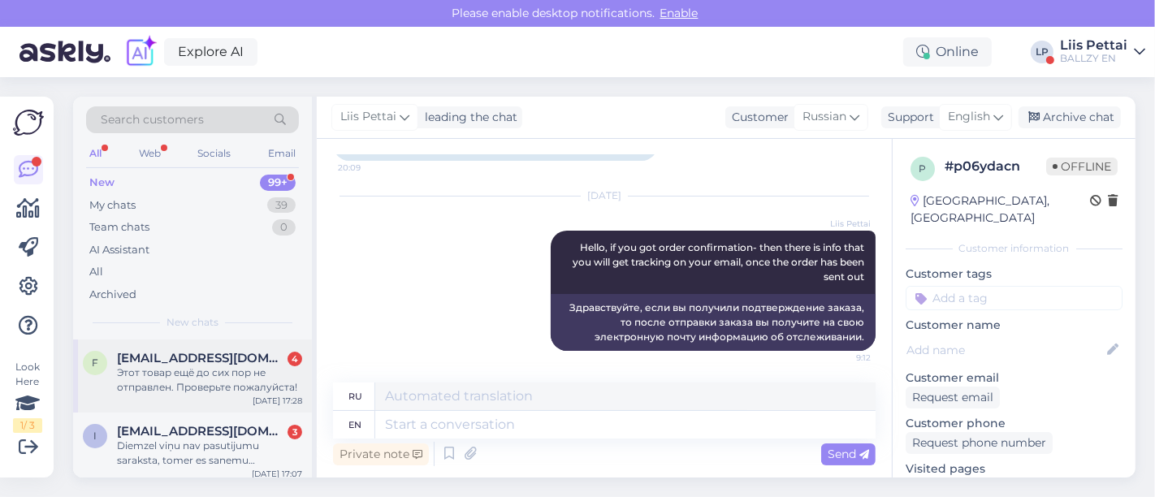
click at [182, 375] on div "Этот товар ещё до сих пор не отправлен. Проверьте пожалуйста!" at bounding box center [209, 379] width 185 height 29
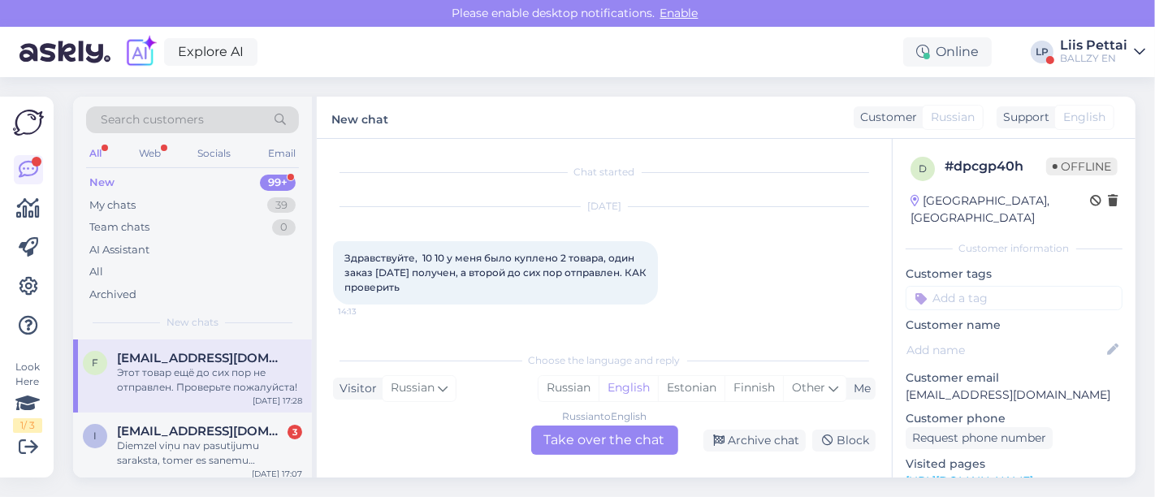
scroll to position [321, 0]
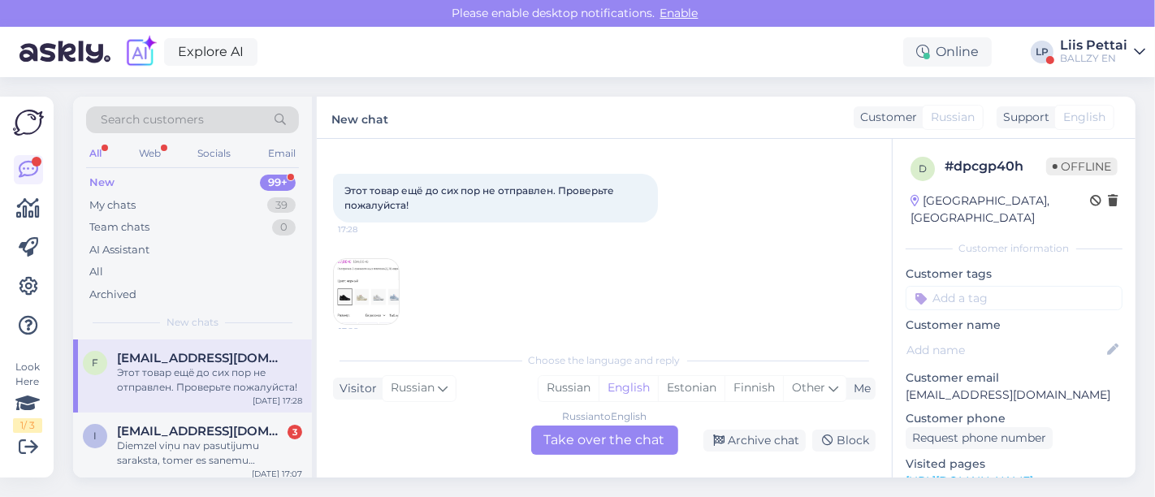
click at [568, 437] on div "Russian to English Take over the chat" at bounding box center [604, 439] width 147 height 29
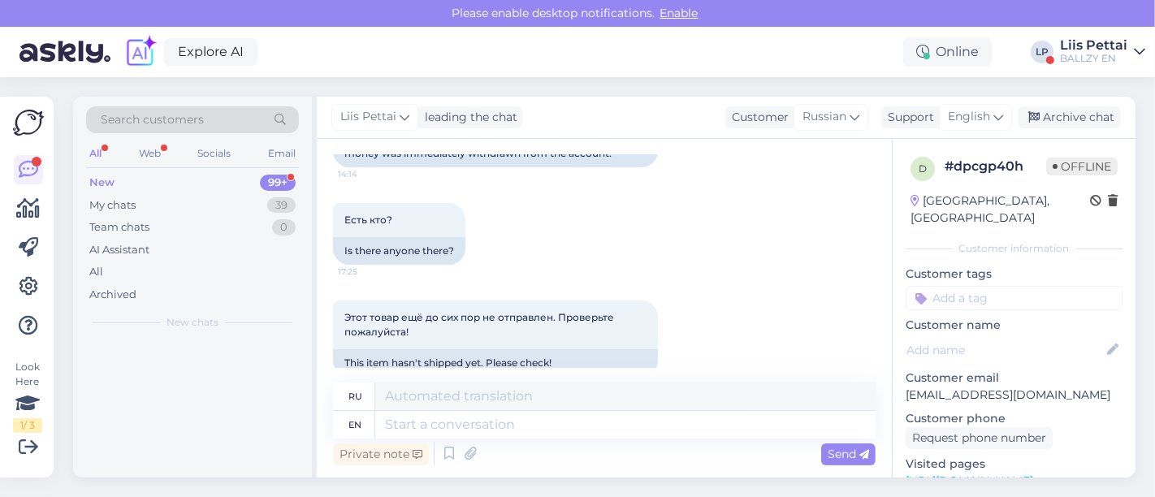
scroll to position [420, 0]
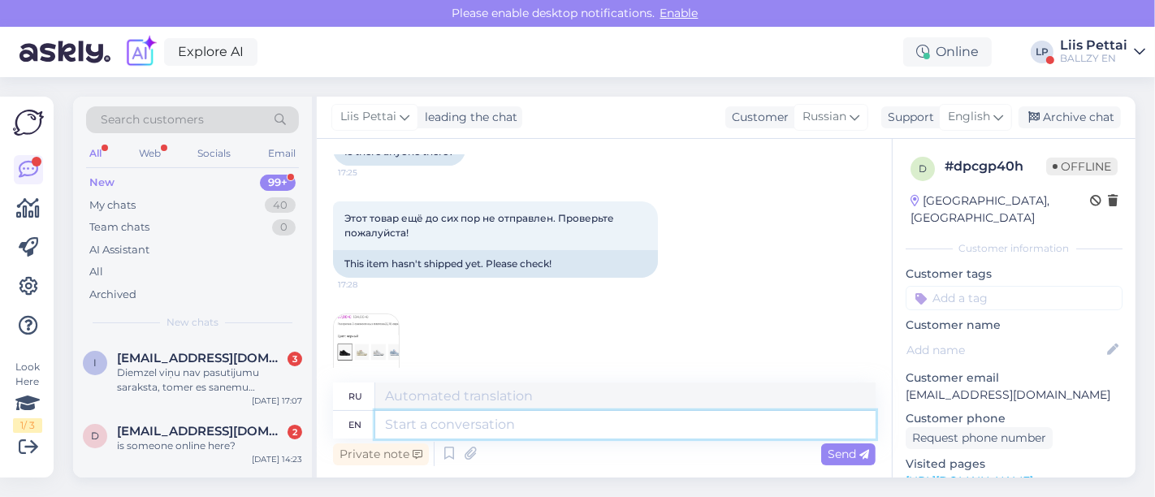
click at [531, 420] on textarea at bounding box center [625, 425] width 500 height 28
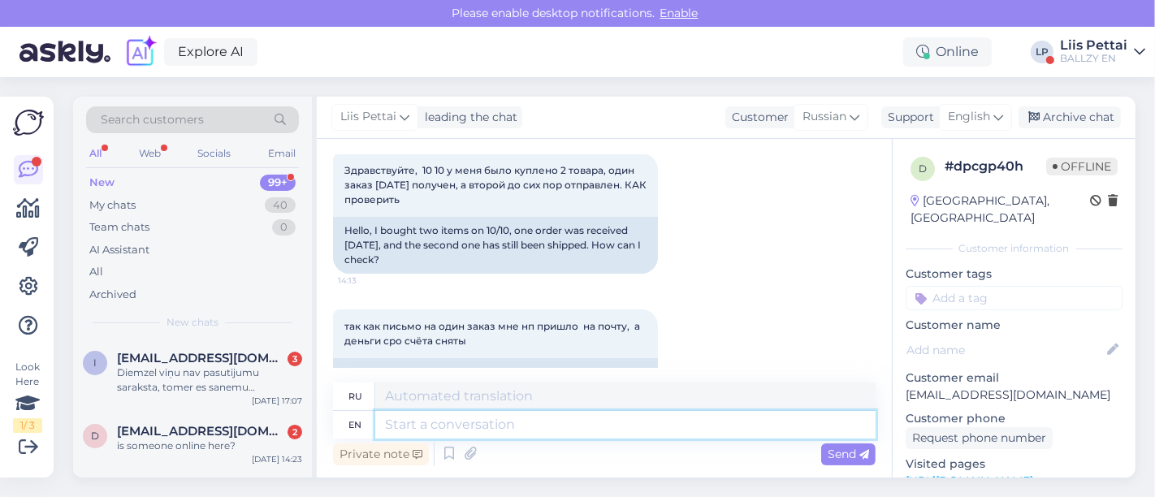
scroll to position [89, 0]
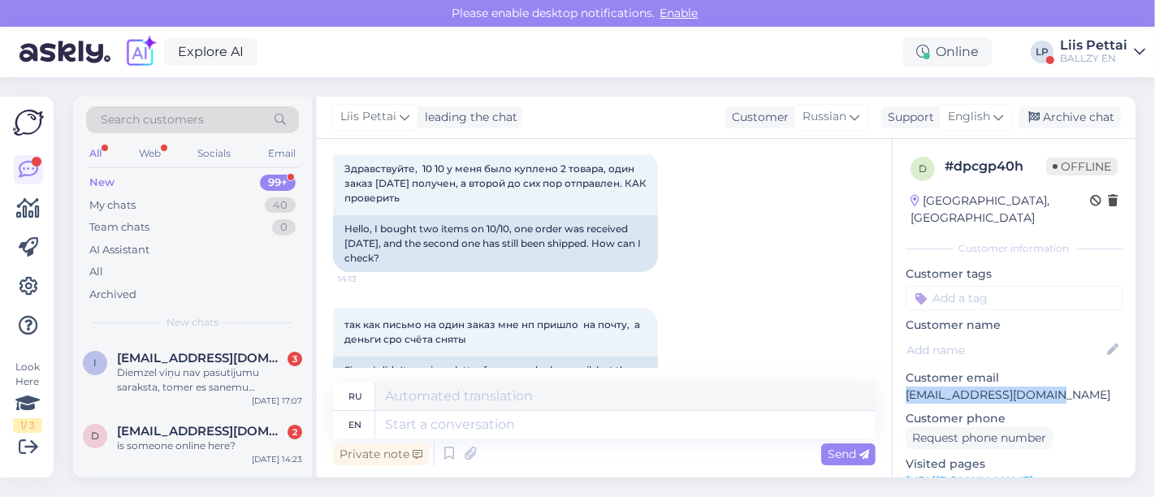
drag, startPoint x: 1055, startPoint y: 382, endPoint x: 905, endPoint y: 386, distance: 150.3
click at [905, 386] on div "d # dpcgp40h Offline Estonia, Tallinn Customer information Customer tags Custom…" at bounding box center [1013, 481] width 243 height 684
copy p "fjodorova825@gmail.com"
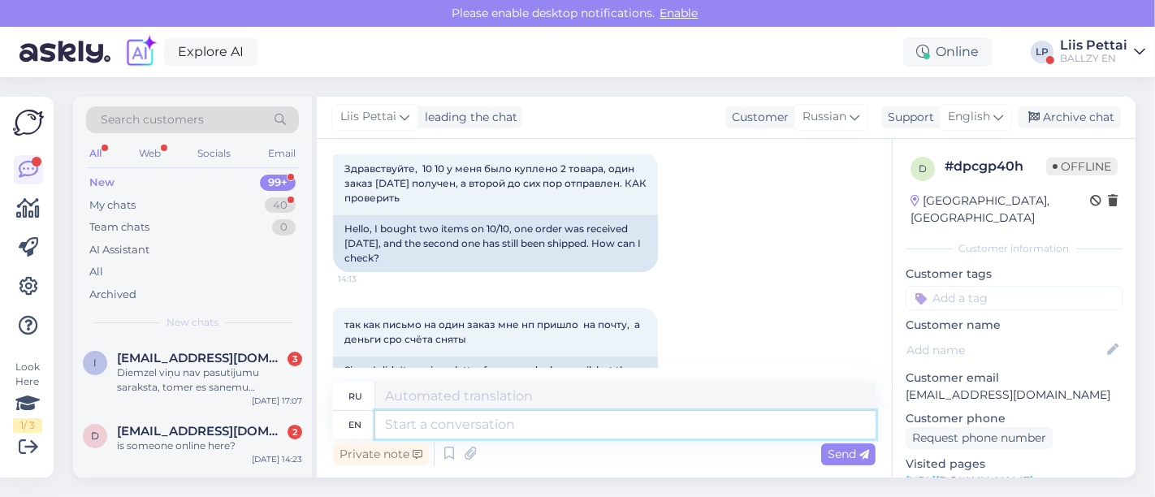
click at [513, 425] on textarea at bounding box center [625, 425] width 500 height 28
paste textarea "10061438"
type textarea "10061438 th"
type textarea "10061438"
type textarea "10061438 this or"
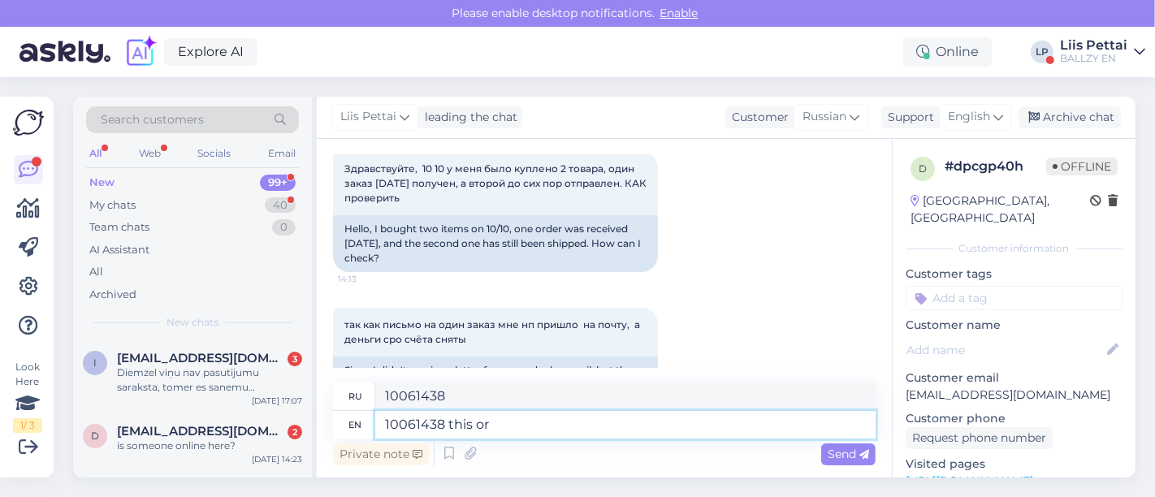
type textarea "10061438 это"
type textarea "10061438 this order i"
type textarea "10061438 этот заказ"
type textarea "10061438 this order i"
type textarea "10061438 этот заказ я"
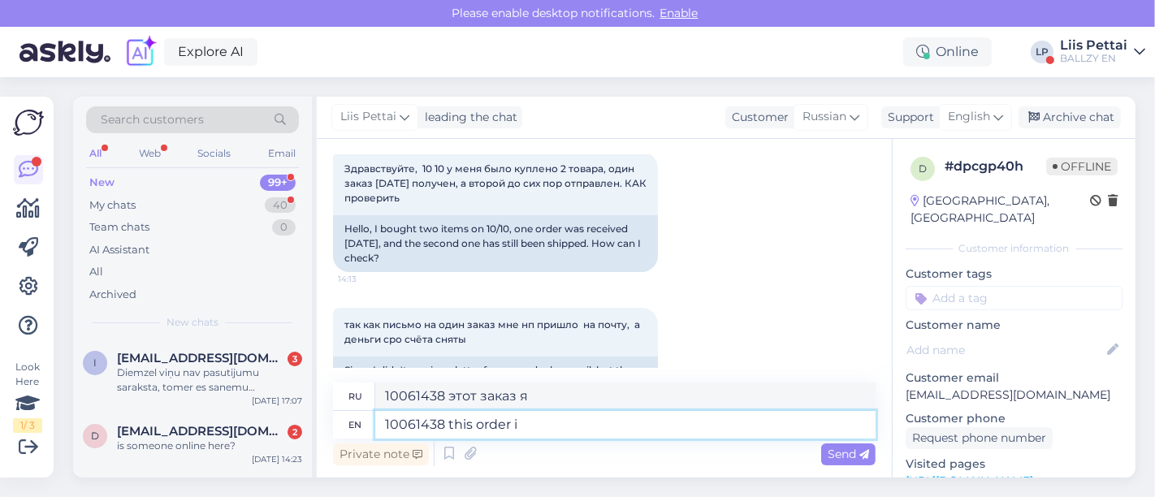
type textarea "10061438 this order"
type textarea "10061438 этот заказ"
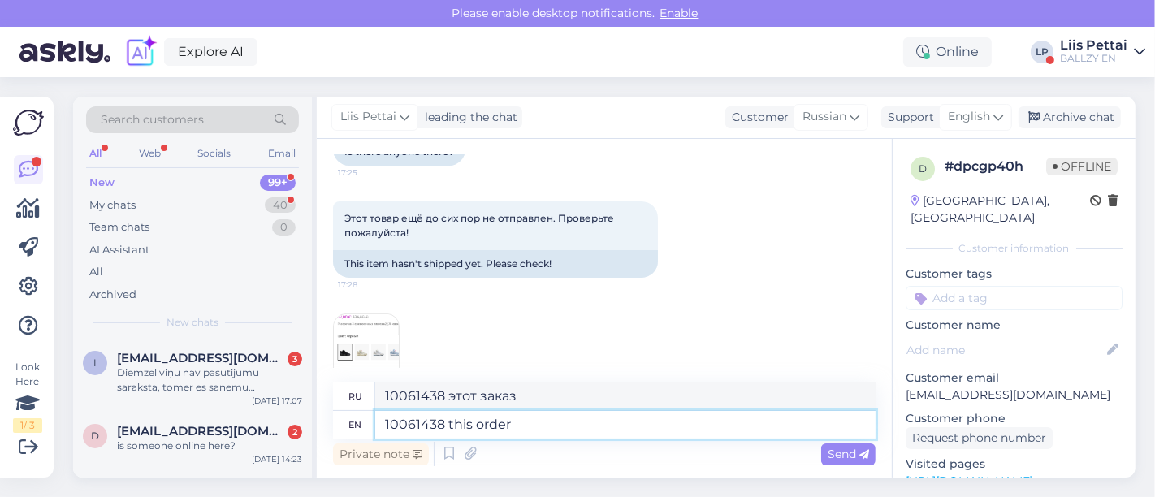
scroll to position [447, 0]
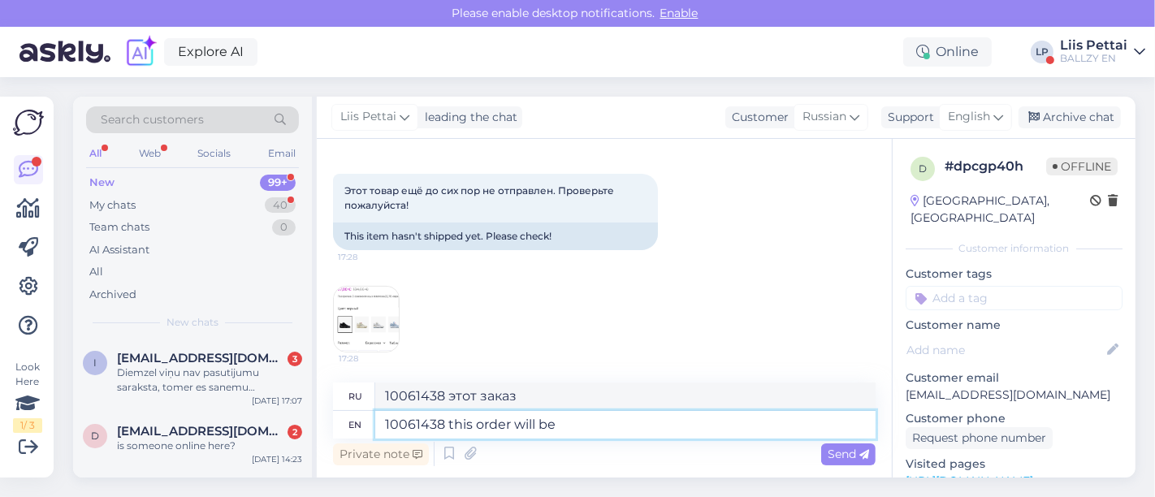
type textarea "10061438 this order will be"
type textarea "10061438 этот заказ будет"
type textarea "10061438 this order will be given to"
type textarea "10061438 этот приказ будет отдан"
type textarea "10061438 this order will be given to courier t"
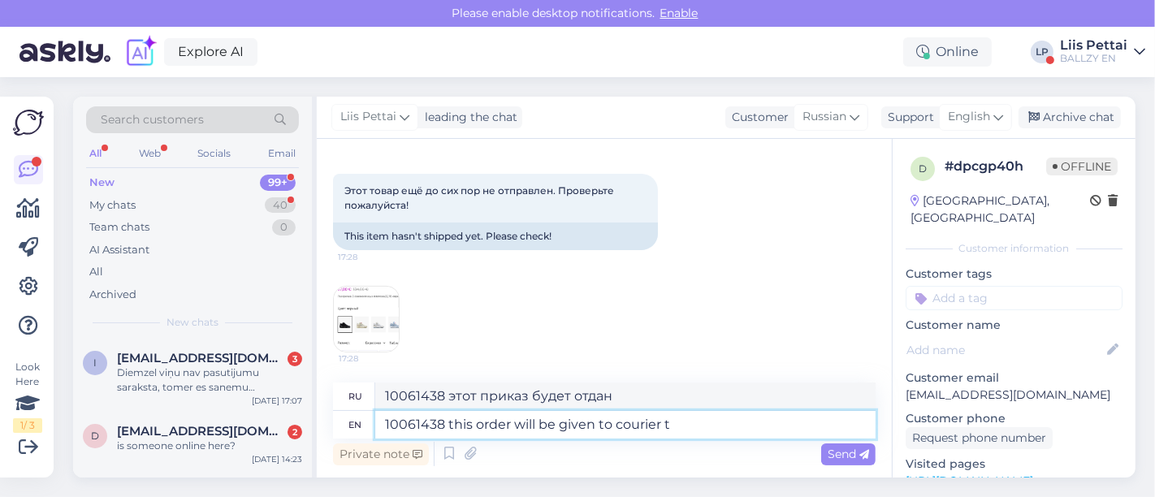
type textarea "10061438 этот заказ будет передан курьеру"
type textarea "10061438 this order will be given to courier today"
type textarea "10061438 этот заказ будет передан курьеру сегодня"
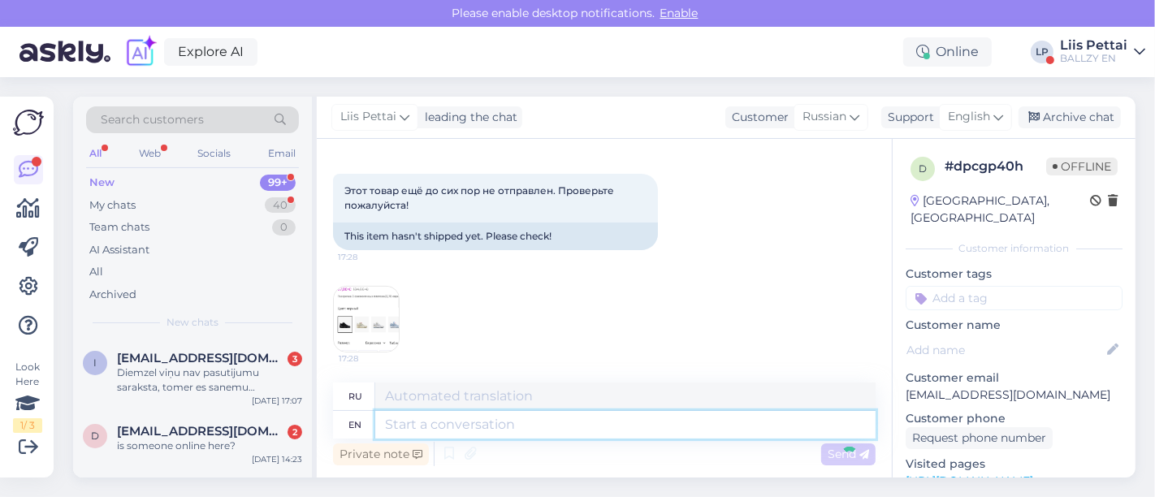
scroll to position [580, 0]
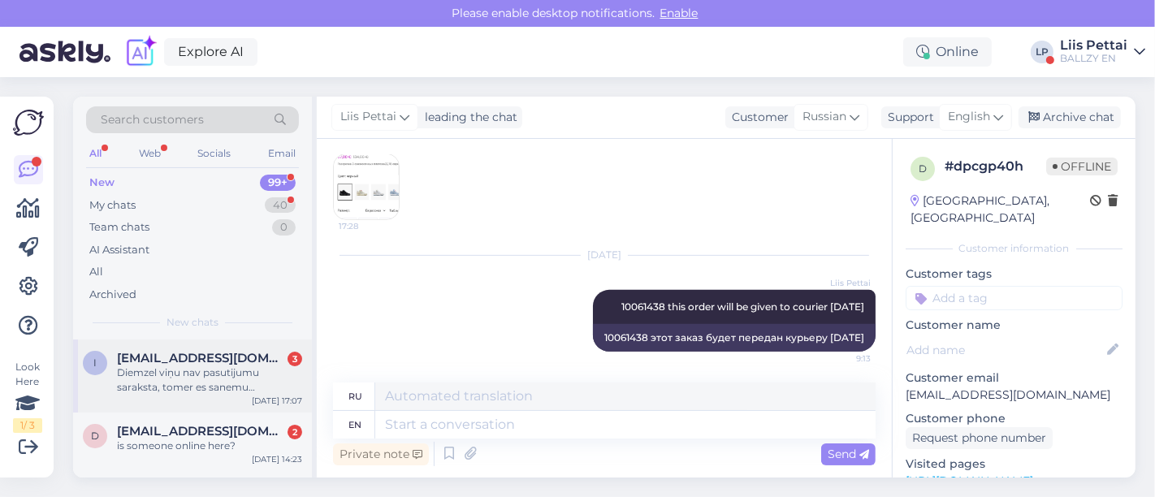
drag, startPoint x: 213, startPoint y: 366, endPoint x: 260, endPoint y: 365, distance: 47.1
click at [212, 366] on div "Diemzel viņu nav pasutijumu saraksta, tomer es sanemu apariprinajumu un nauda t…" at bounding box center [209, 379] width 185 height 29
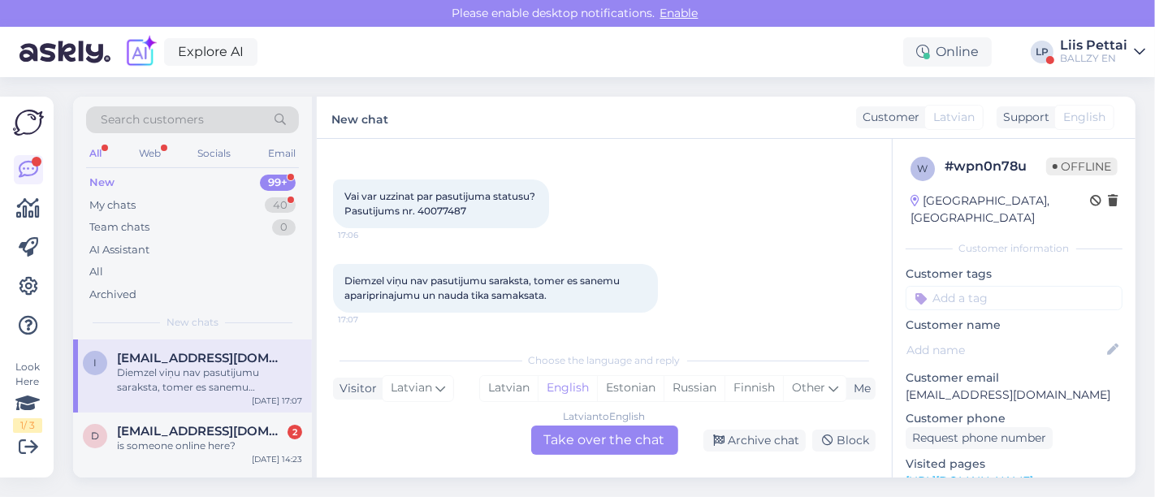
click at [627, 444] on div "Latvian to English Take over the chat" at bounding box center [604, 439] width 147 height 29
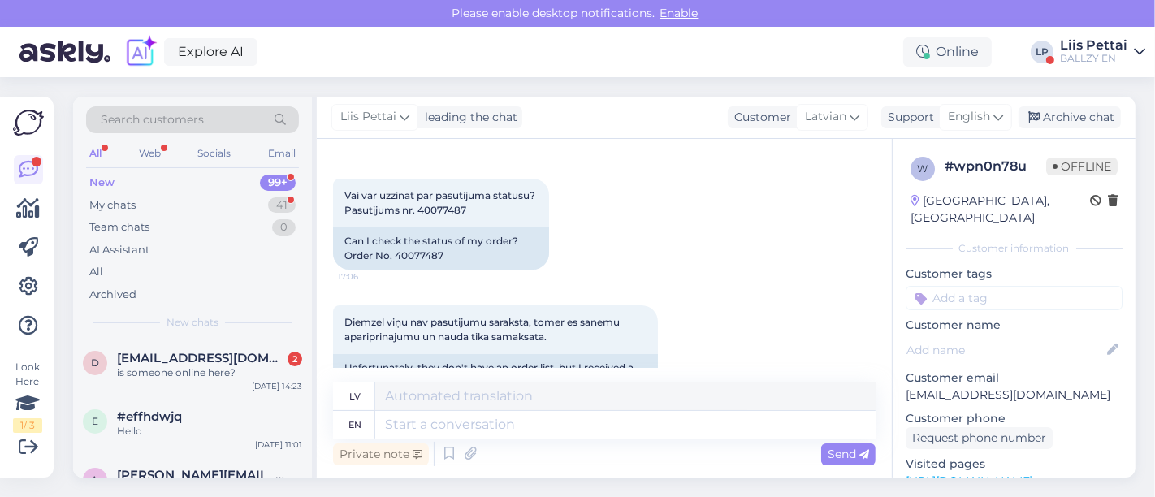
scroll to position [205, 0]
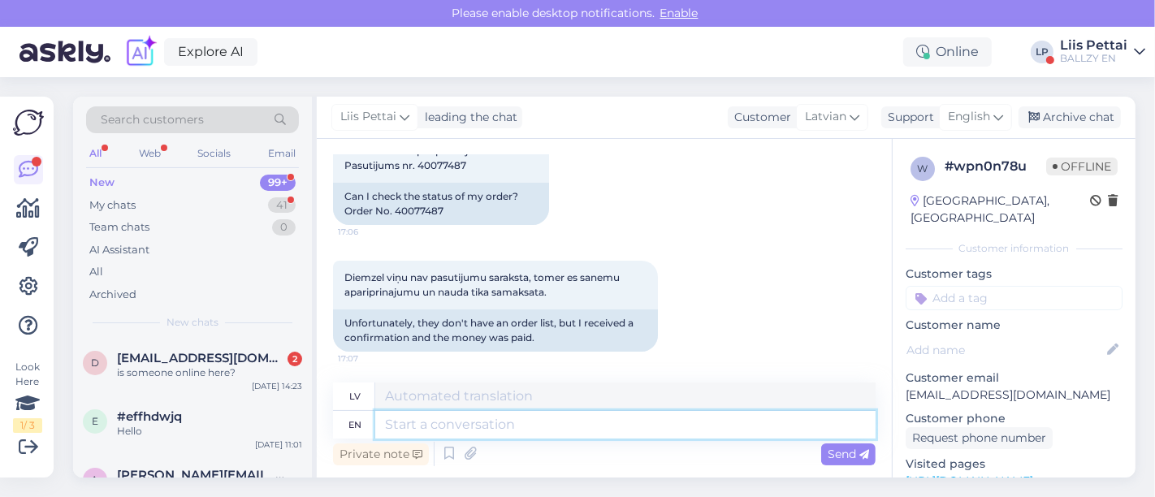
click at [615, 421] on textarea at bounding box center [625, 425] width 500 height 28
drag, startPoint x: 395, startPoint y: 213, endPoint x: 447, endPoint y: 209, distance: 52.9
click at [447, 209] on div "Can I check the status of my order? Order No. 40077487" at bounding box center [441, 204] width 216 height 42
click at [465, 438] on div "Private note Send" at bounding box center [604, 453] width 542 height 31
click at [468, 434] on textarea at bounding box center [625, 425] width 500 height 28
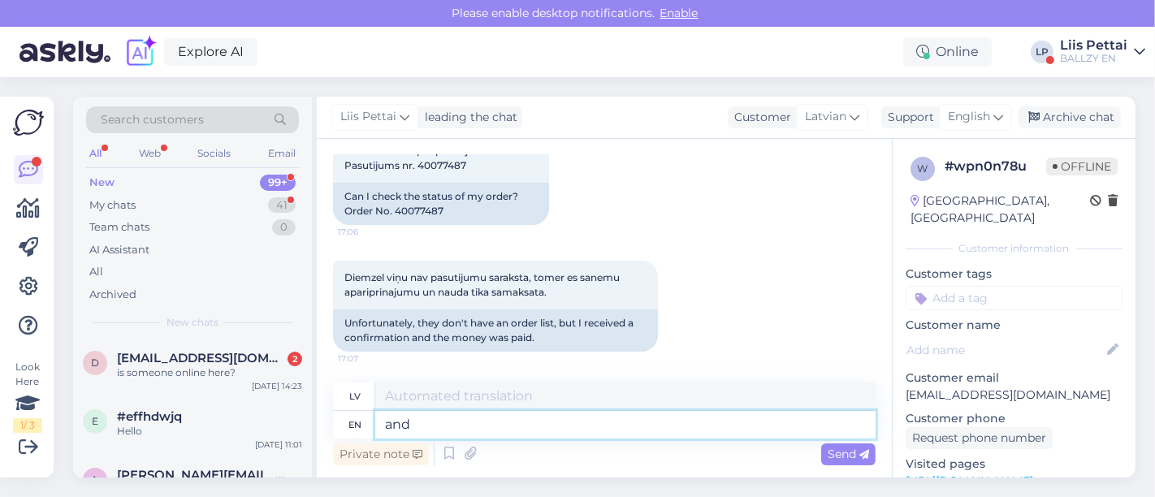
type textarea "and"
type textarea "un"
type textarea "and in t"
type textarea "un iekšā"
type textarea "and in this co"
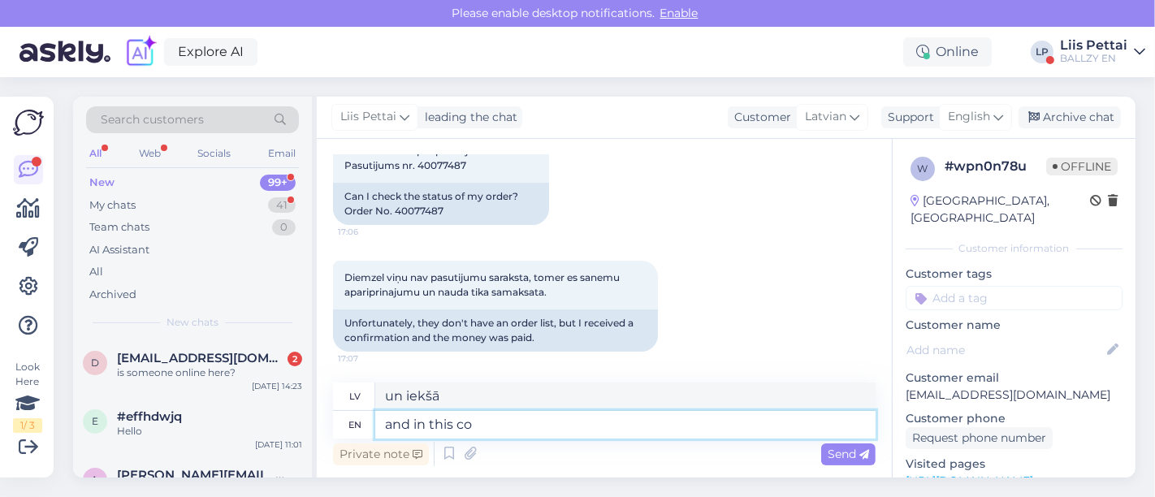
type textarea "un šajā"
type textarea "and in this confirmation le"
type textarea "un šajā apstiprinājumā"
type textarea "and in this confirmation letter"
type textarea "un šajā apstiprinājuma vēstulē"
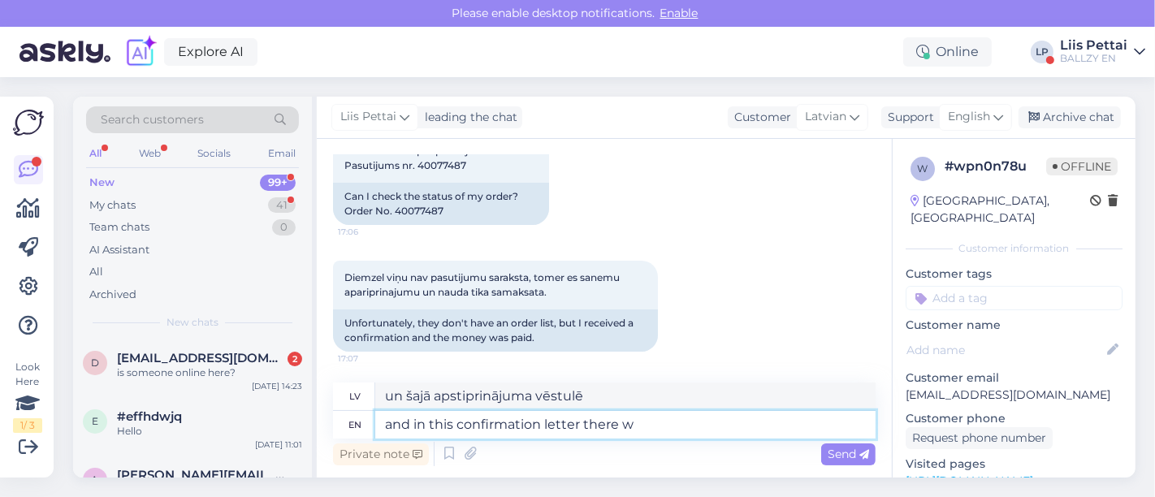
type textarea "and in this confirmation letter there wa"
type textarea "un šajā apstiprinājuma vēstulē ir"
type textarea "and in this confirmation letter there was"
type textarea "un šajā apstiprinājuma vēstulē bija"
type textarea "and in this confirmation letter there was first se"
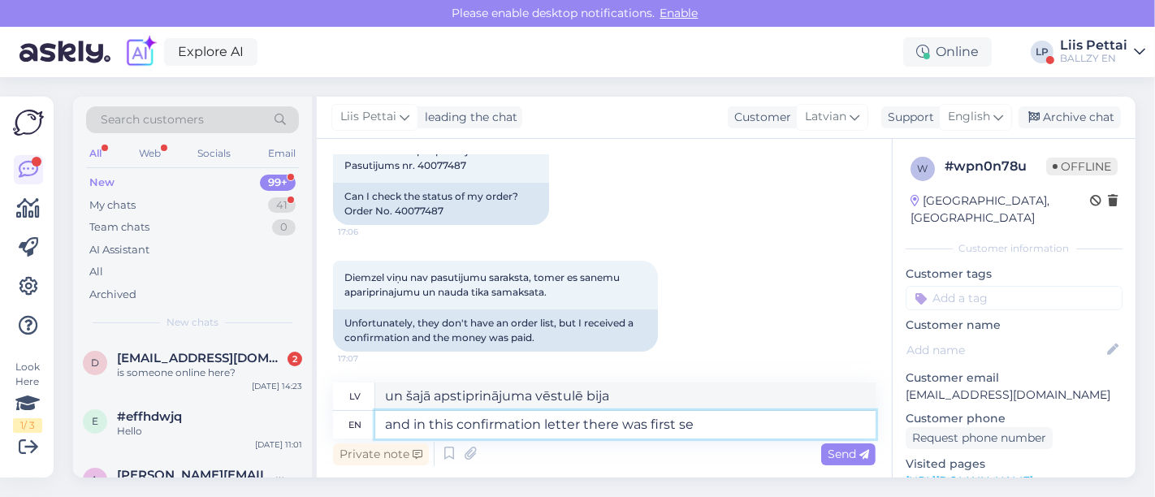
type textarea "un šajā apstiprinājuma vēstulē vispirms bija"
type textarea "and in this confirmation letter there was first sentence tha"
type textarea "un šajā apstiprinājuma vēstulē bija pirmais teikums"
type textarea "and in this confirmation letter there was first sentence that y"
type textarea "un šajā apstiprinājuma vēstulē bija pirmais teikums, ka"
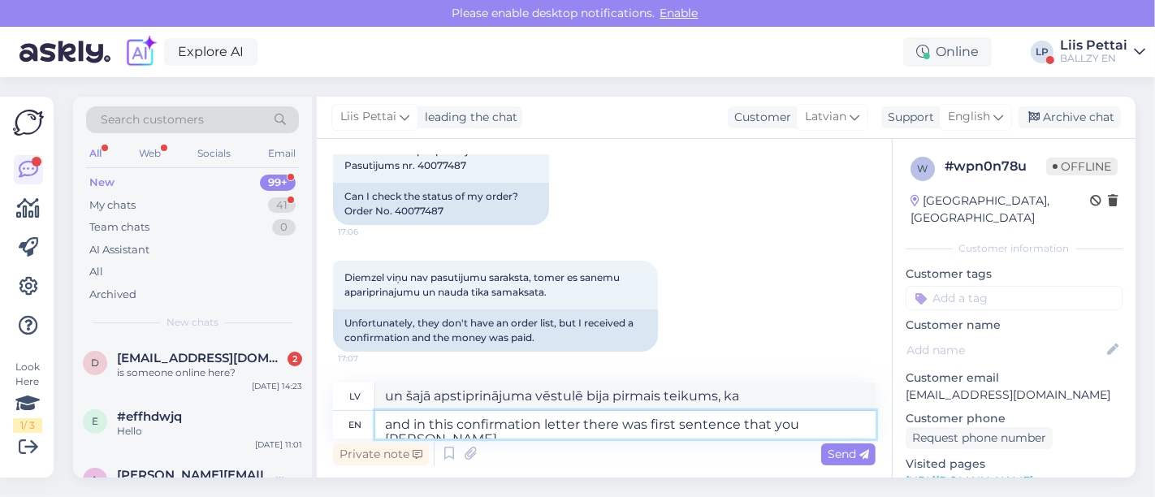
type textarea "and in this confirmation letter there was first sentence that you will"
type textarea "un šajā apstiprinājuma vēstulē bija pirmais teikums, ka jūs"
type textarea "and in this confirmation letter there was first sentence that you will get a t"
type textarea "un šajā apstiprinājuma vēstulē bija pirmais teikums, ko jūs saņemsiet"
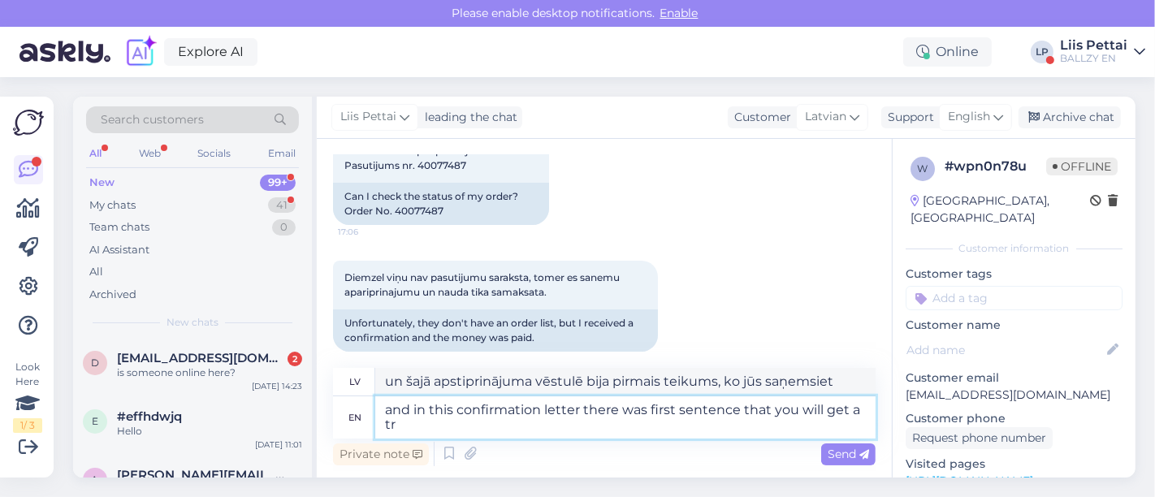
type textarea "and in this confirmation letter there was first sentence that you will get a tra"
type textarea "un šajā apstiprinājuma vēstulē bija pirmais teikums, ka jūs saņemsiet"
type textarea "and in this confirmation letter there was first sentence that you will get a tr…"
type textarea "un šajā apstiprinājuma vēstulē bija pirmais teikums, ka jūs saņemsiet izsekošan…"
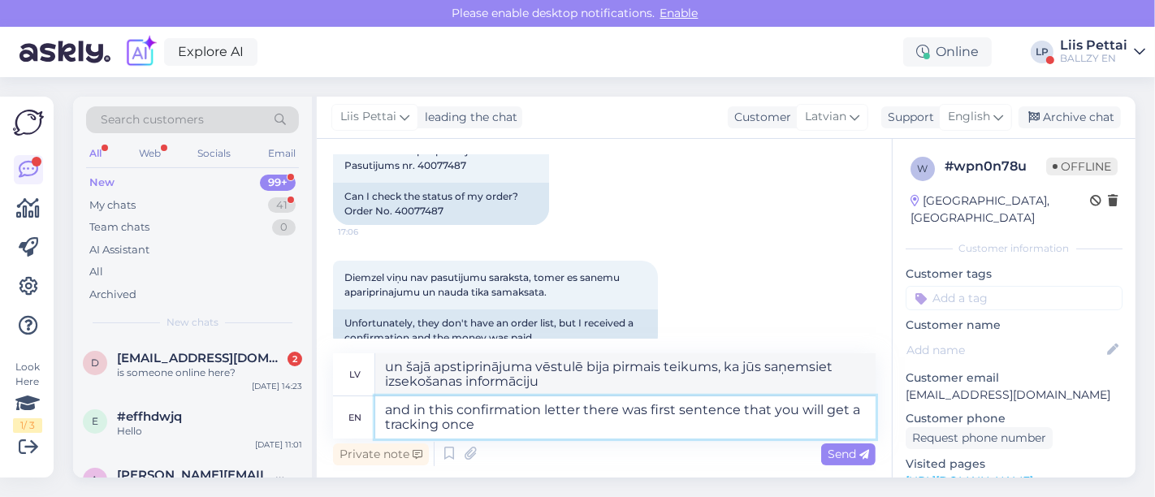
type textarea "and in this confirmation letter there was first sentence that you will get a tr…"
type textarea "un šajā apstiprinājuma vēstulē bija pirmais teikums, ka jūs saņemsiet izsekošan…"
type textarea "and in this confirmation letter there was first sentence that you will get a tr…"
type textarea "un šajā apstiprinājuma vēstulē bija pirmais teikums, ka jūs saņemsiet izsekošan…"
type textarea "and in this confirmation letter there was first sentence that you will get a tr…"
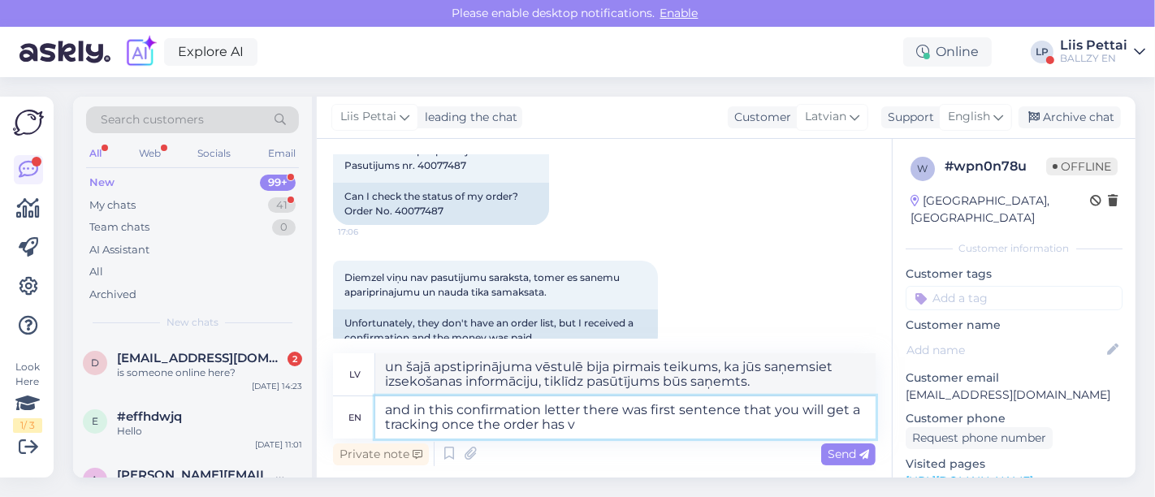
type textarea "un šajā apstiprinājuma vēstulē bija pirmais teikums, ka jūs saņemsiet izsekošan…"
type textarea "and in this confirmation letter there was first sentence that you will get a tr…"
type textarea "un šajā apstiprinājuma vēstulē bija pirmais teikums, ka jūs saņemsiet izsekošan…"
type textarea "and in this confirmation letter there was first sentence that you will get a tr…"
type textarea "un šajā apstiprinājuma vēstulē bija pirmais teikums, ka jūs saņemsiet izsekošan…"
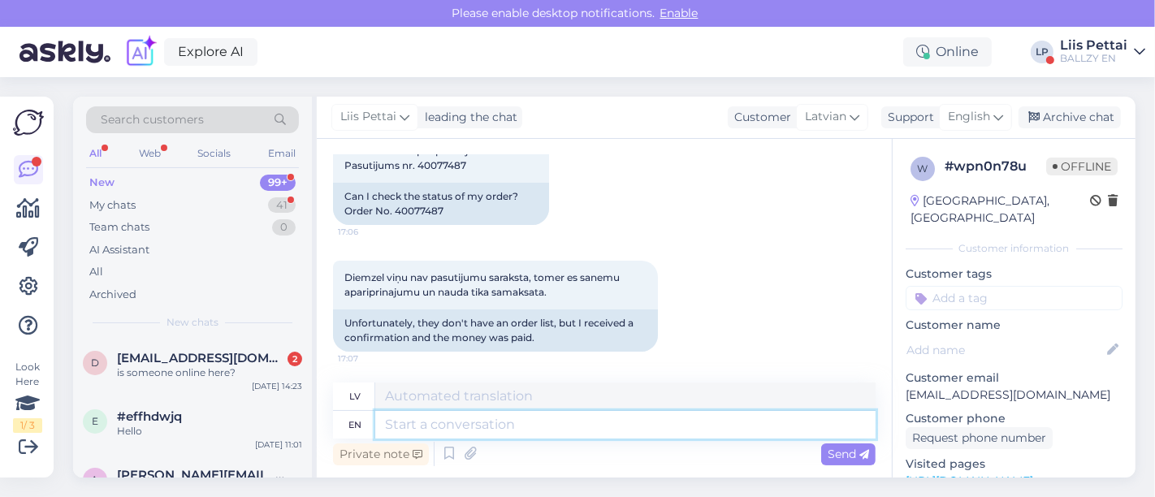
scroll to position [380, 0]
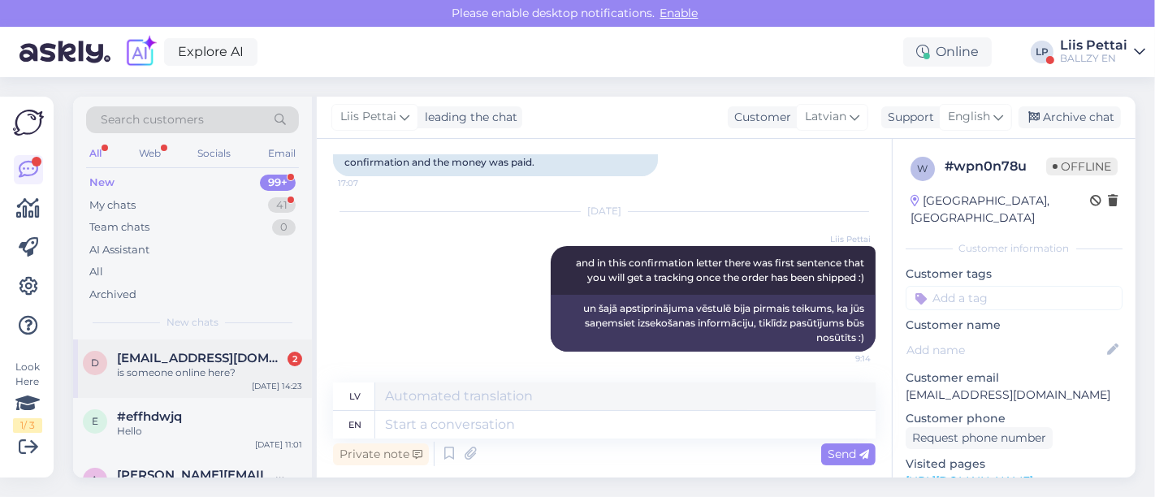
click at [136, 351] on span "demirerberker@gmail.com" at bounding box center [201, 358] width 169 height 15
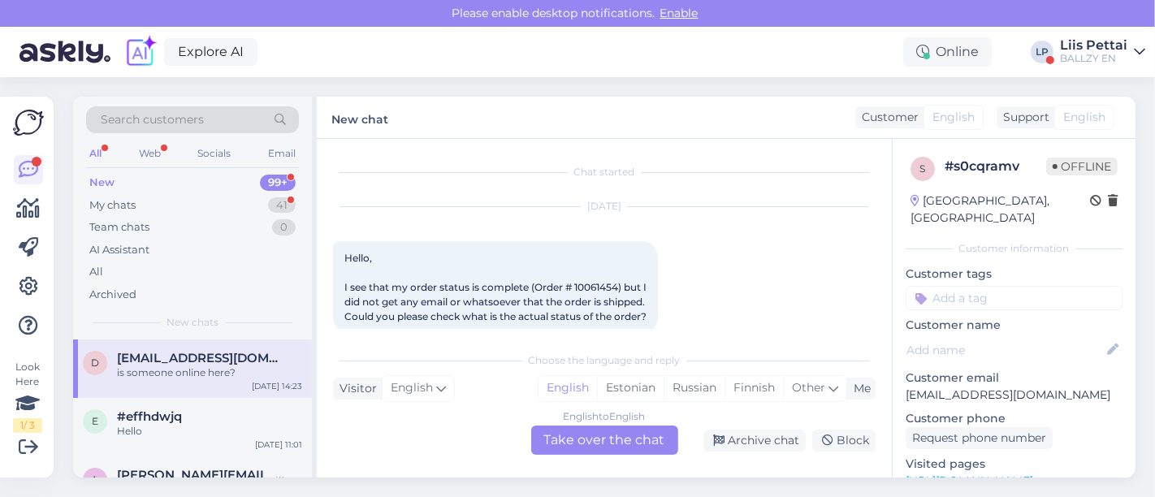
scroll to position [106, 0]
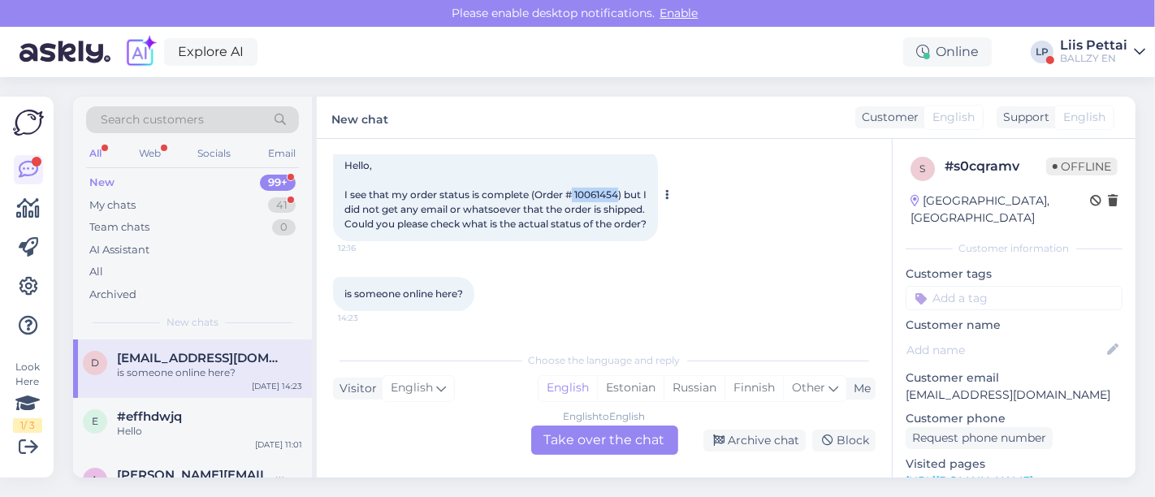
drag, startPoint x: 572, startPoint y: 184, endPoint x: 620, endPoint y: 180, distance: 48.0
click at [620, 180] on span "Hello, I see that my order status is complete (Order # 10061454) but I did not …" at bounding box center [496, 194] width 304 height 71
copy span "10061454"
click at [569, 447] on div "English to English Take over the chat" at bounding box center [604, 439] width 147 height 29
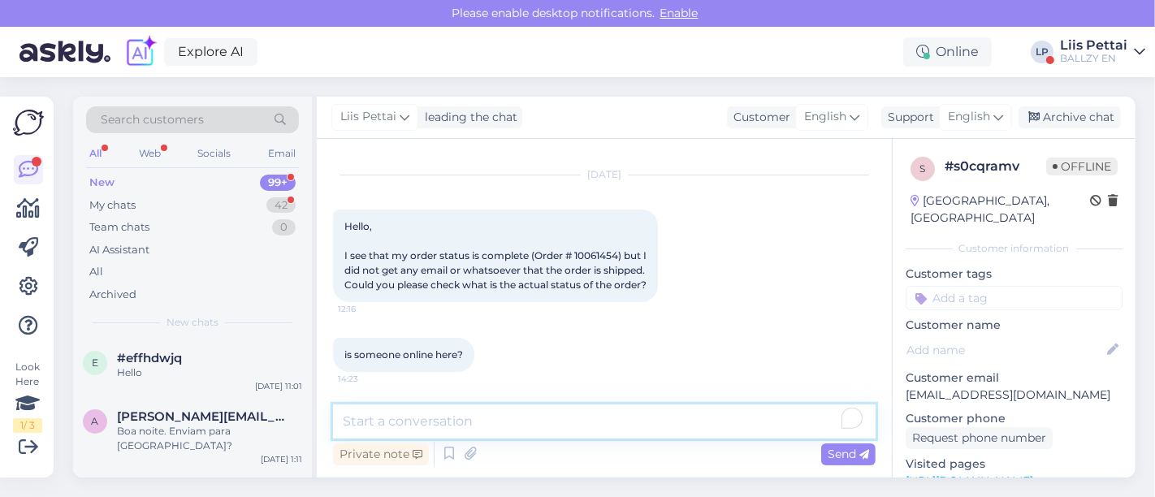
click at [526, 425] on textarea "To enrich screen reader interactions, please activate Accessibility in Grammarl…" at bounding box center [604, 421] width 542 height 34
type textarea "it was sent out yesterday"
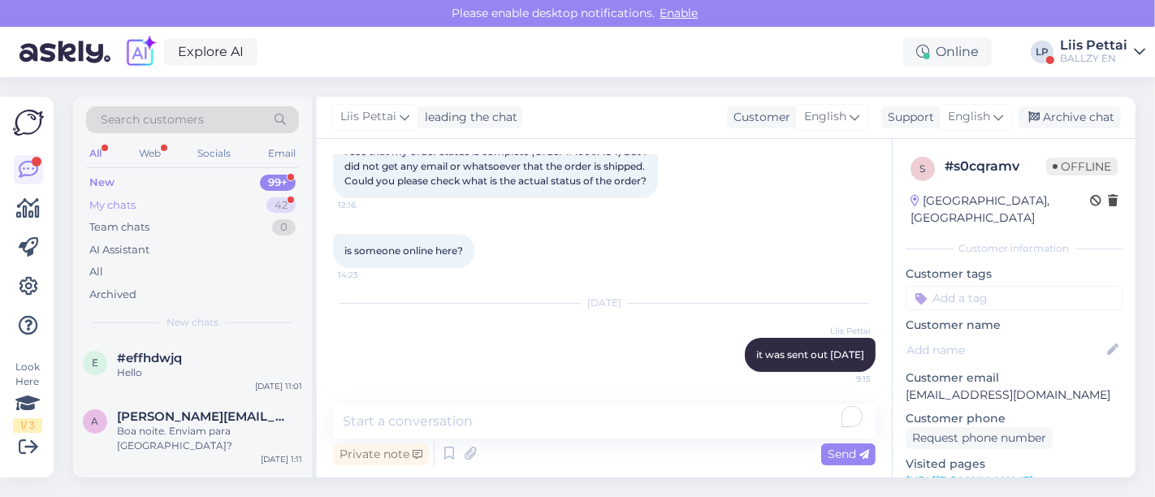
click at [197, 194] on div "My chats 42" at bounding box center [192, 205] width 213 height 23
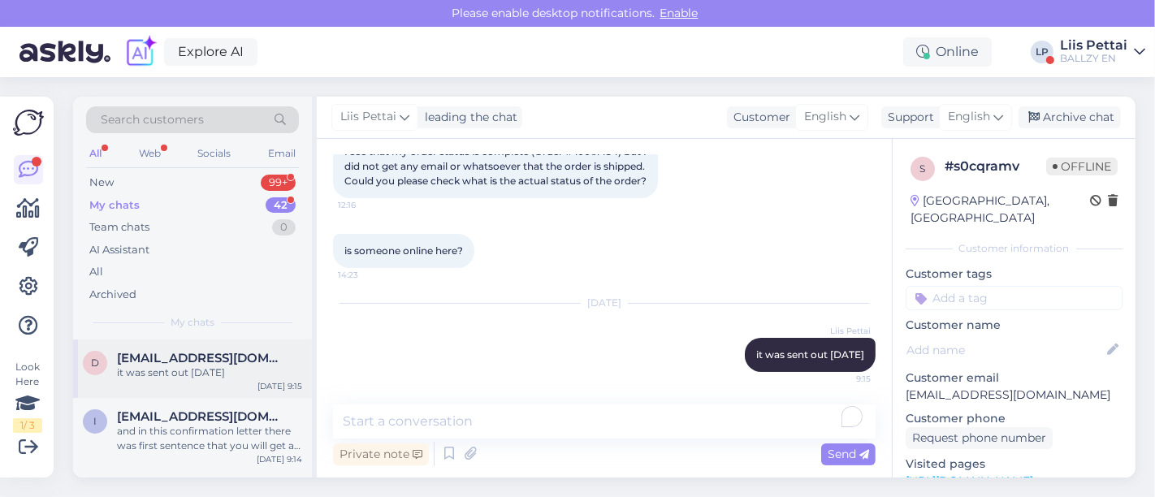
click at [157, 364] on div "demirerberker@gmail.com it was sent out yesterday" at bounding box center [209, 365] width 185 height 29
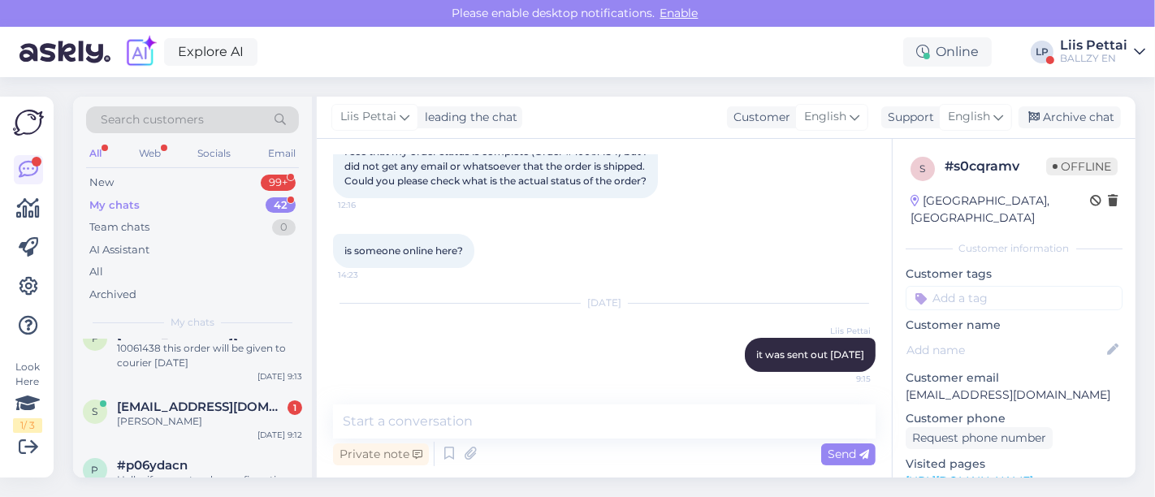
scroll to position [180, 0]
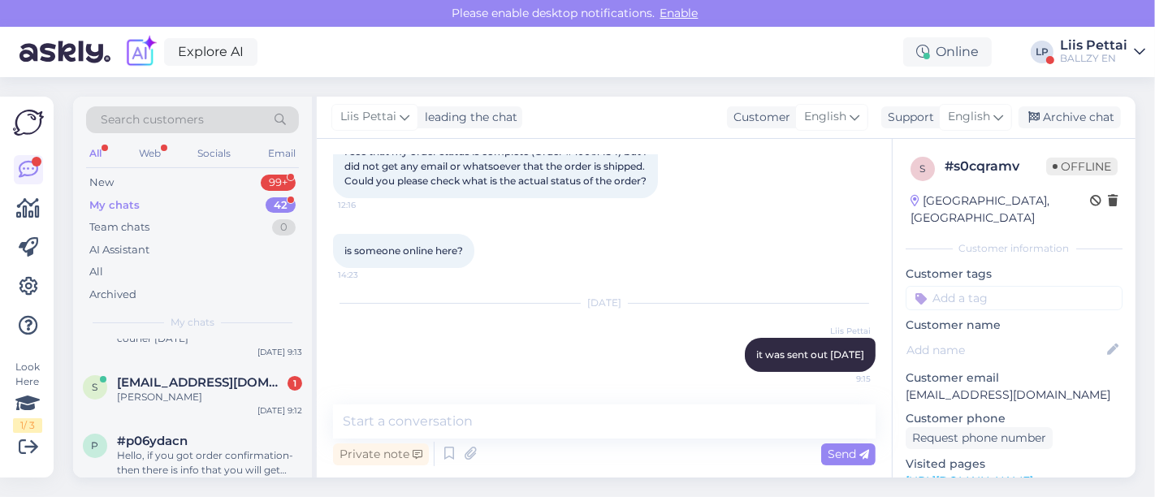
click at [157, 364] on div "s s899944@gmail.com 1 Danil Barsukov Oct 15 9:12" at bounding box center [192, 393] width 239 height 58
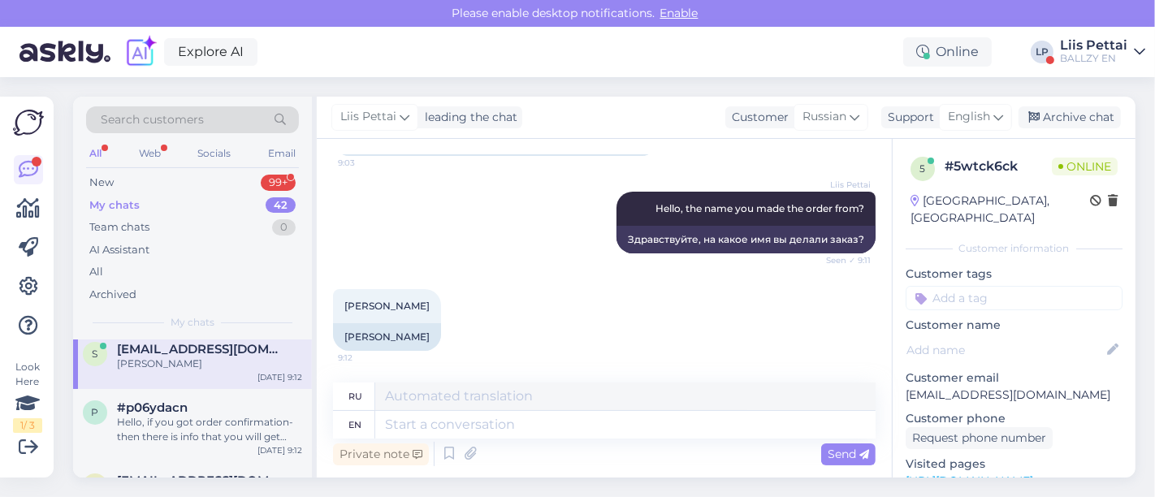
scroll to position [216, 0]
drag, startPoint x: 336, startPoint y: 306, endPoint x: 426, endPoint y: 304, distance: 90.1
click at [426, 304] on div "Danil Barsukov 9:12" at bounding box center [387, 306] width 108 height 34
copy span "Danil Barsukov"
click at [501, 421] on textarea at bounding box center [625, 425] width 500 height 28
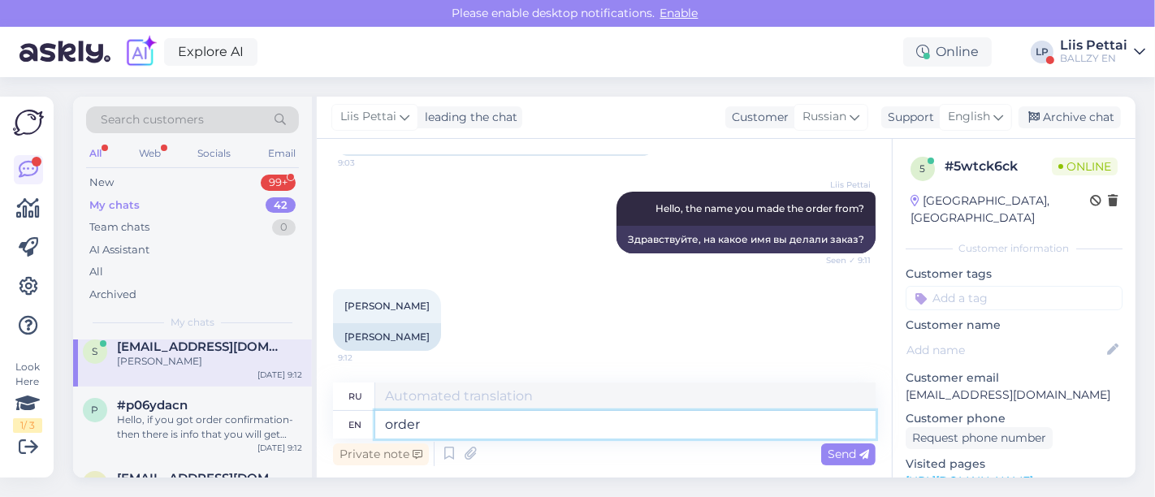
type textarea "order i"
type textarea "заказ"
type textarea "order is in"
type textarea "порядок есть"
type textarea "order is inthe"
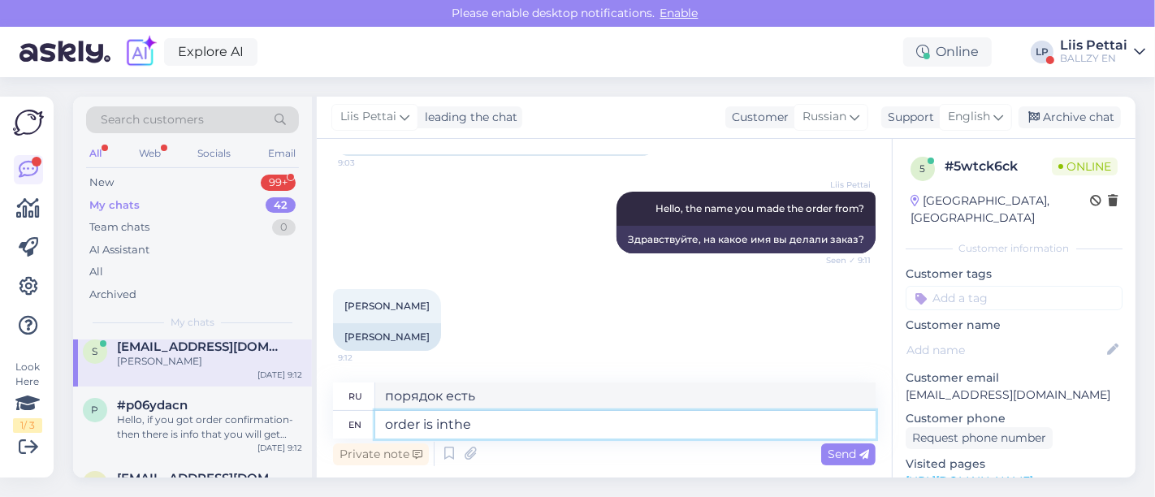
type textarea "порядок в"
type textarea "order is in rh"
type textarea "заказ в"
type textarea "order is in the system an"
type textarea "заказ в системе"
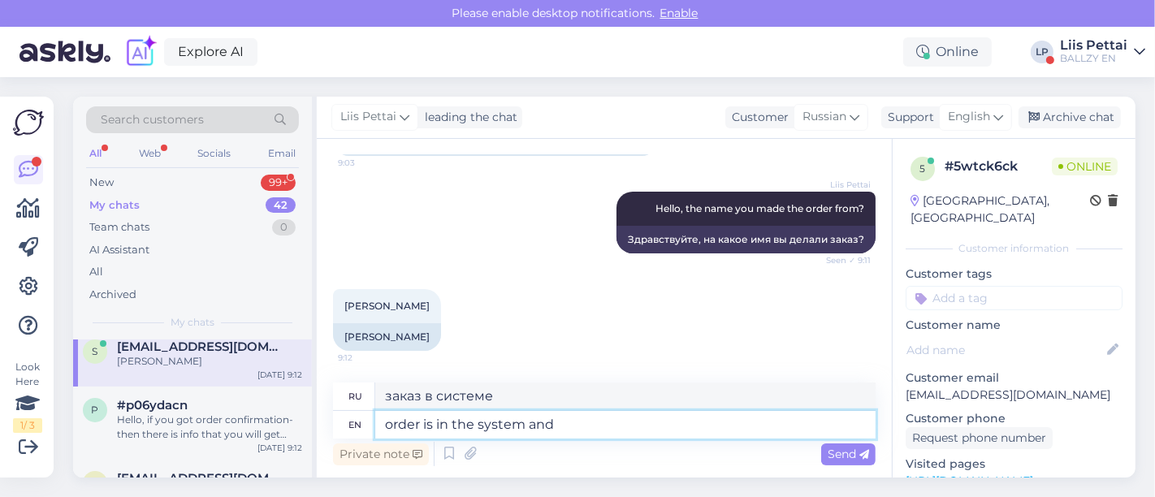
type textarea "order is in the system and"
type textarea "заказ в системе и"
type textarea "order is in the system and email is"
type textarea "заказ находится в системе и на электронной почте"
type textarea "order is in the system and email is w"
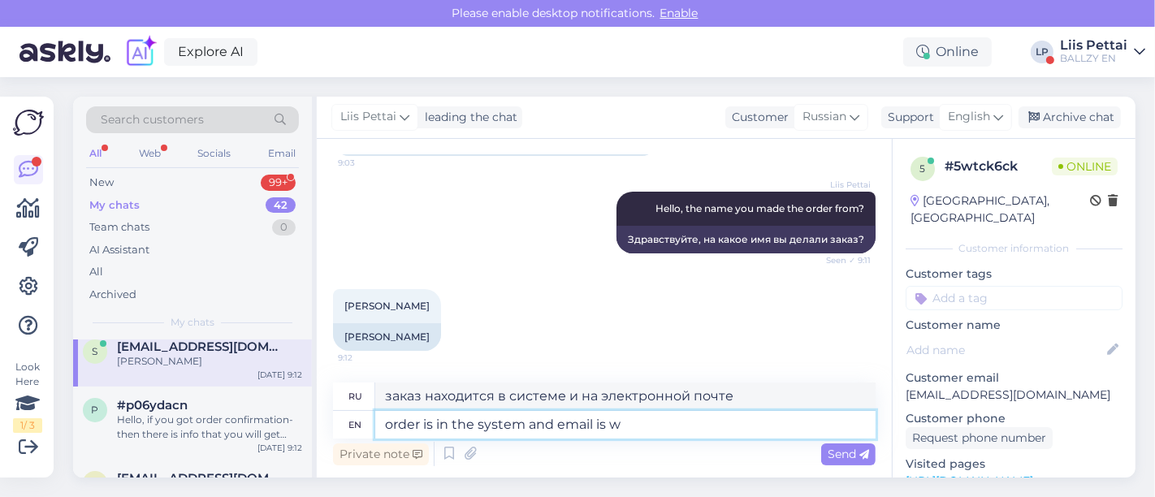
type textarea "заказ находится в системе и электронная почта есть"
type textarea "order is in the system and email is written l"
type textarea "заказ в системе и электронная почта написана"
type textarea "order is in the system and email is written like th"
type textarea "заказ в системе и адрес электронной почты написан как"
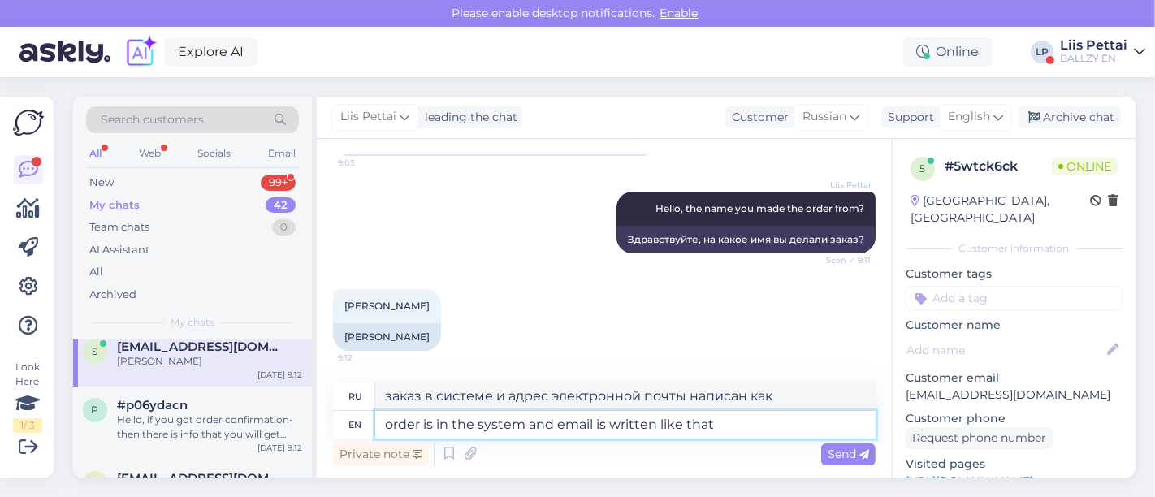
paste textarea "s8999@gmail.con"
type textarea "order is in the system and email is written like that s8999@gmail.con"
type textarea "заказ в системе и эл. почта написана так s8999@gmail.con"
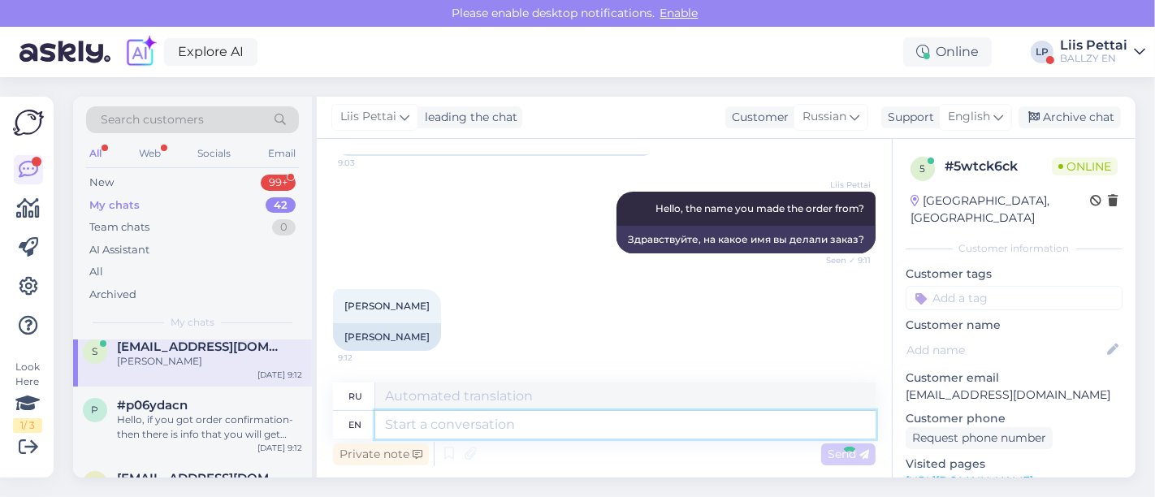
scroll to position [287, 0]
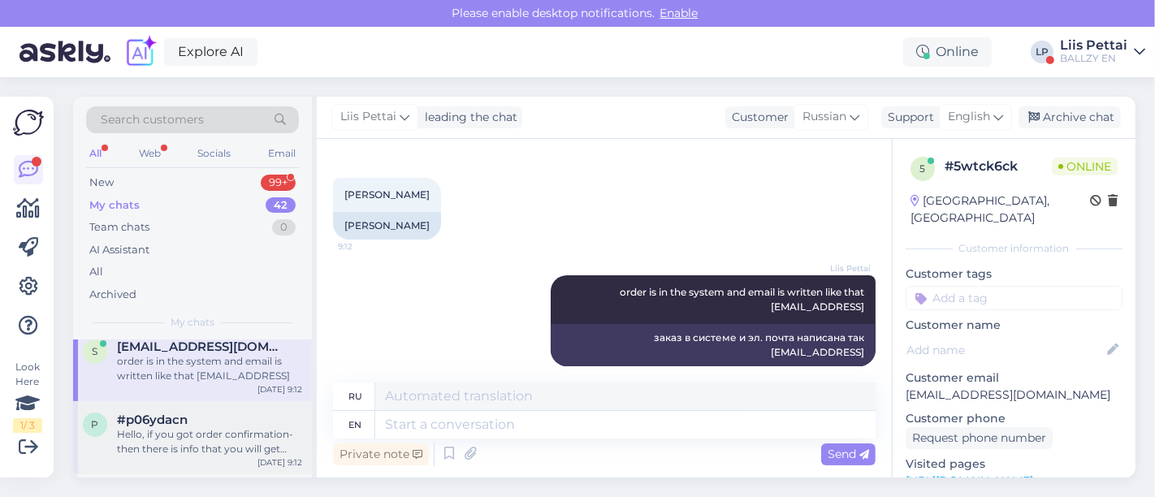
click at [220, 439] on div "Hello, if you got order confirmation- then there is info that you will get trac…" at bounding box center [209, 441] width 185 height 29
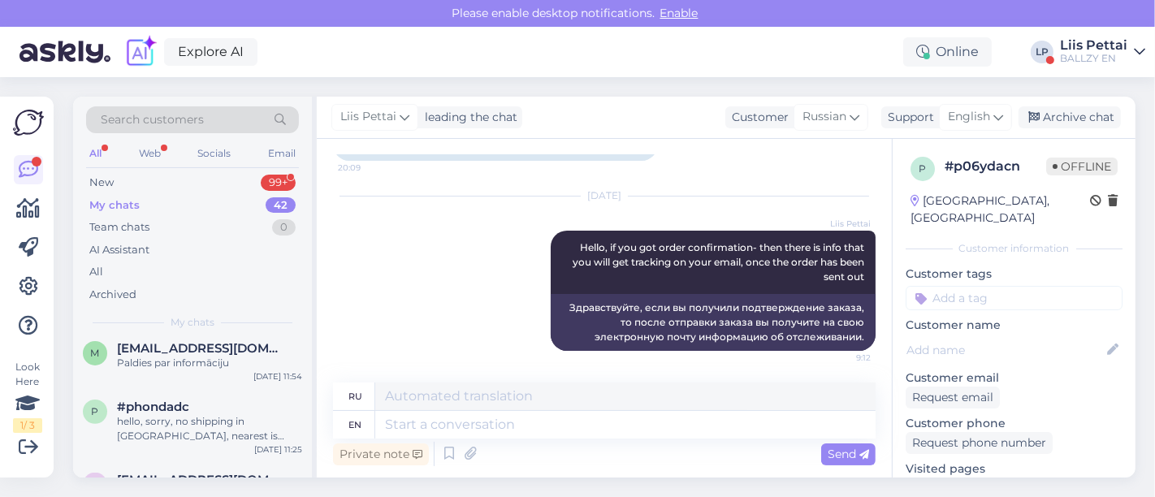
scroll to position [613, 0]
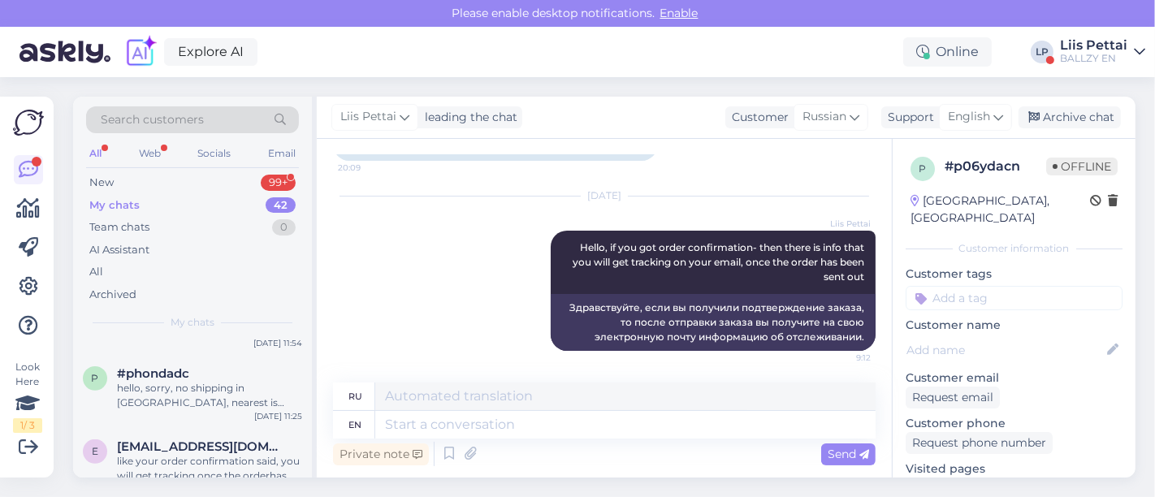
click at [1085, 57] on div "BALLZY EN" at bounding box center [1093, 58] width 67 height 13
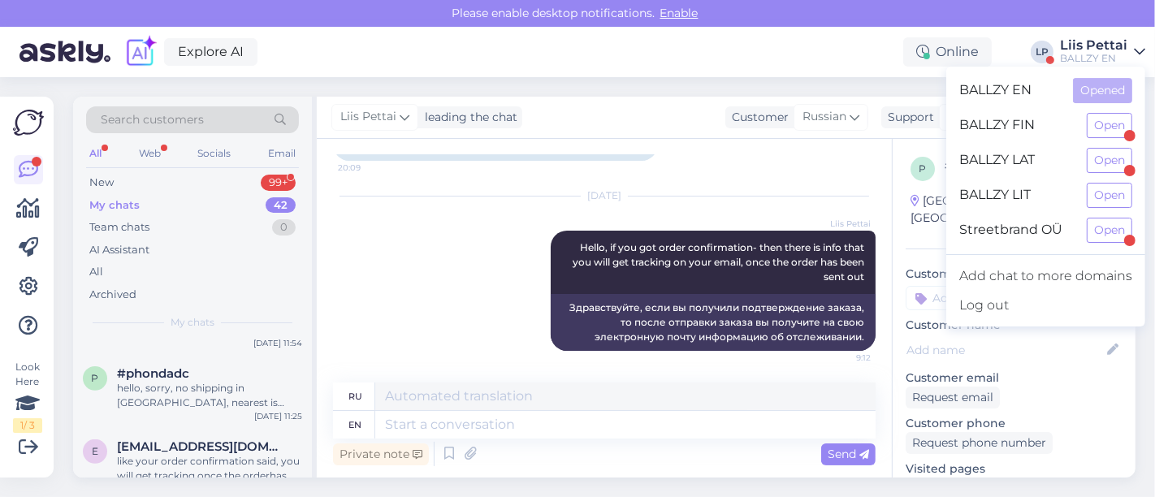
click at [1118, 244] on div "Streetbrand OÜ Open" at bounding box center [1045, 230] width 199 height 35
click at [1110, 231] on button "Open" at bounding box center [1108, 230] width 45 height 25
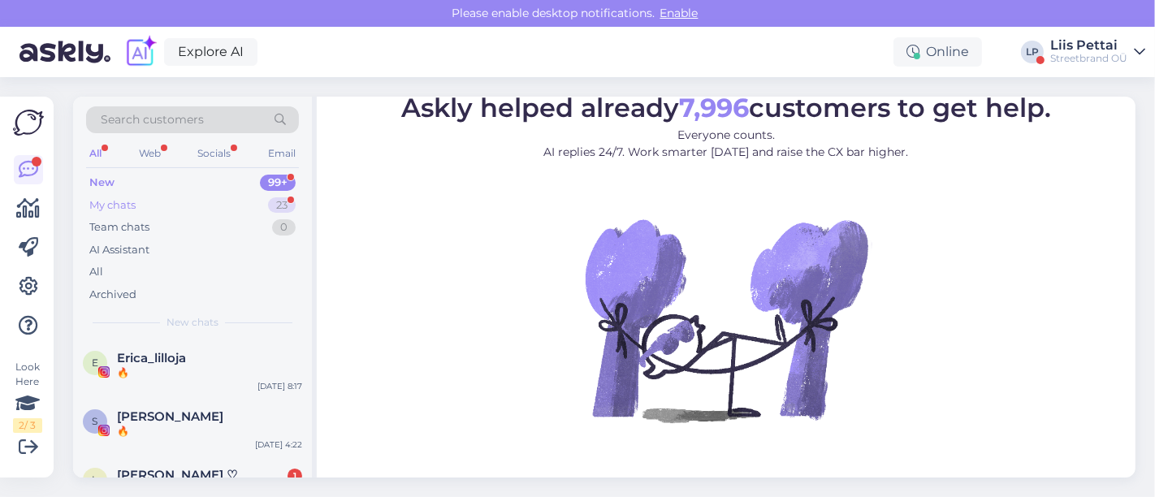
click at [191, 205] on div "My chats 23" at bounding box center [192, 205] width 213 height 23
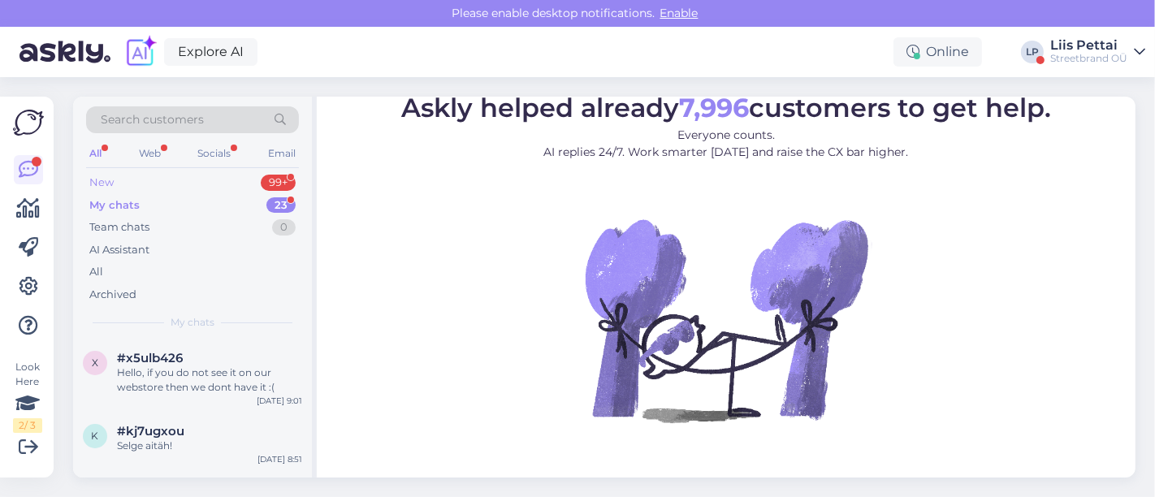
click at [201, 175] on div "New 99+" at bounding box center [192, 182] width 213 height 23
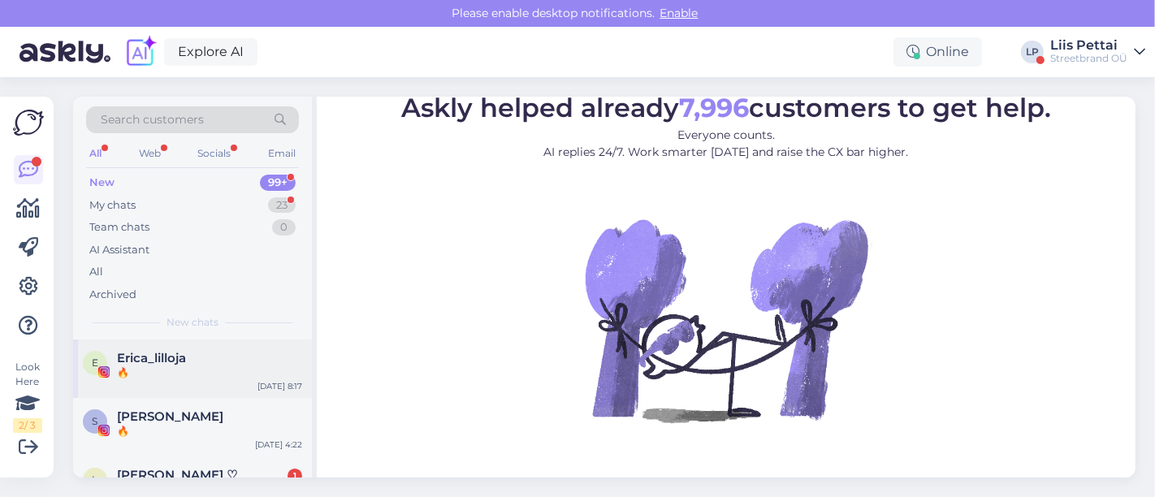
click at [162, 358] on span "Erica_lilloja" at bounding box center [151, 358] width 69 height 15
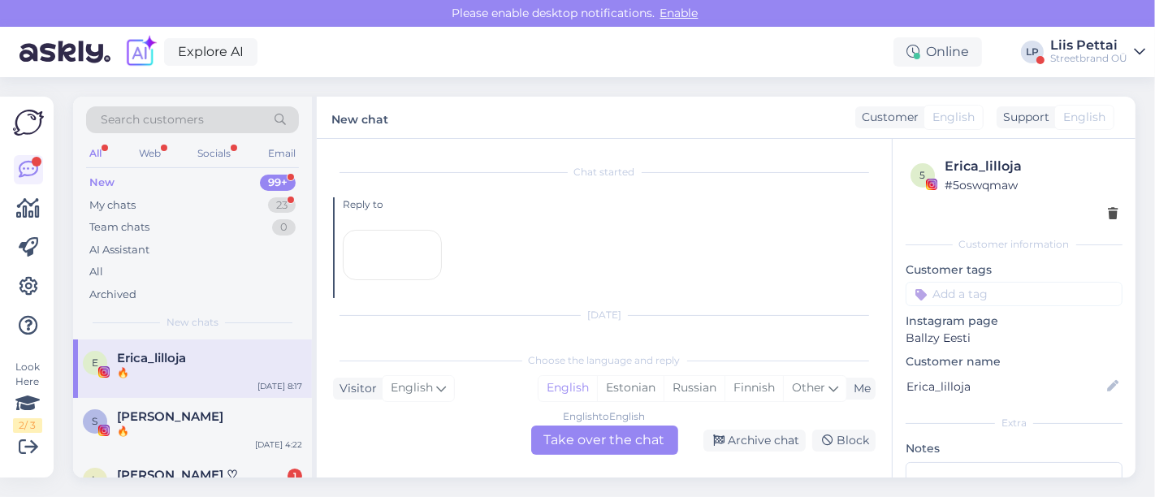
scroll to position [34, 0]
click at [196, 198] on div "My chats 23" at bounding box center [192, 205] width 213 height 23
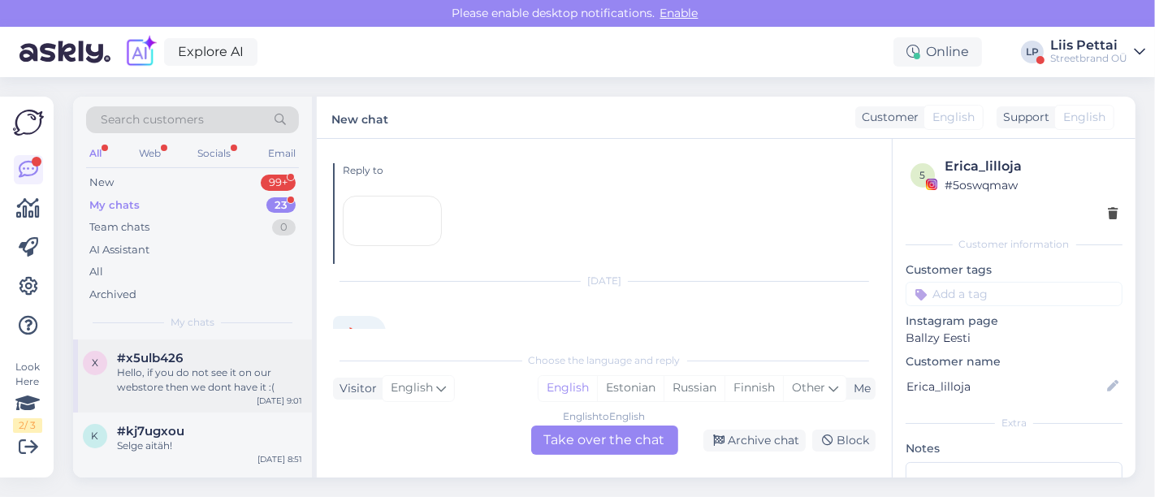
click at [148, 366] on div "Hello, if you do not see it on our webstore then we dont have it :(" at bounding box center [209, 379] width 185 height 29
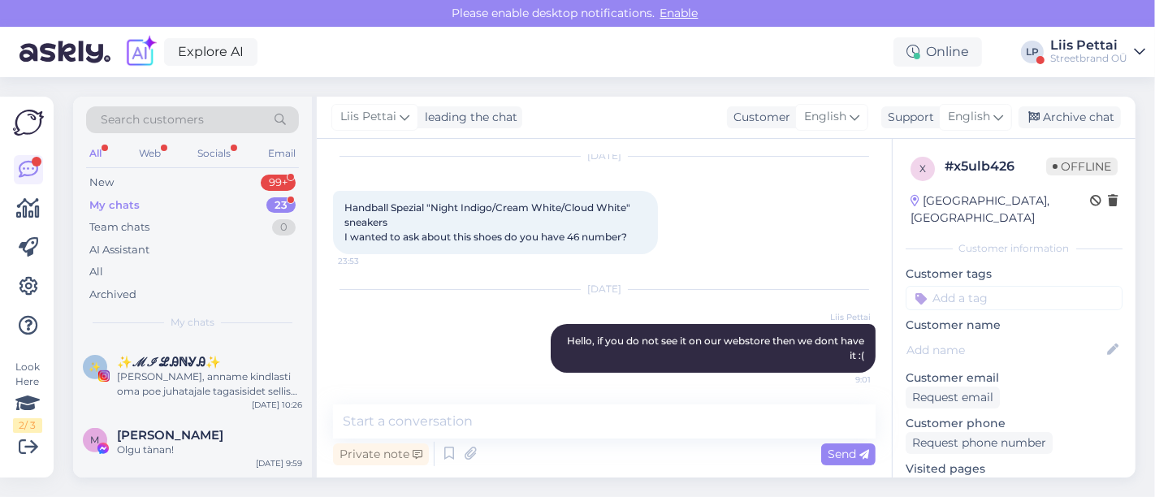
scroll to position [685, 0]
